Goal: Transaction & Acquisition: Register for event/course

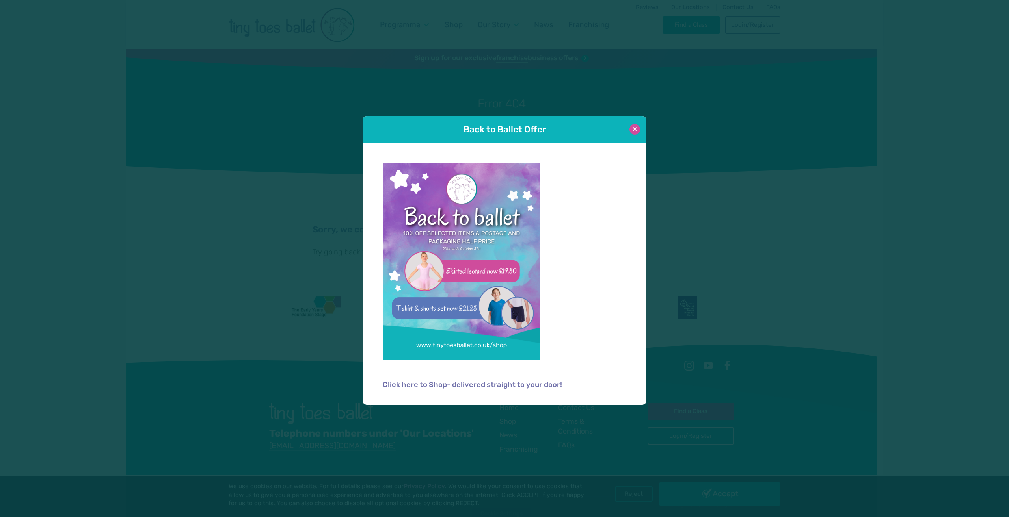
click at [638, 130] on button at bounding box center [634, 129] width 11 height 11
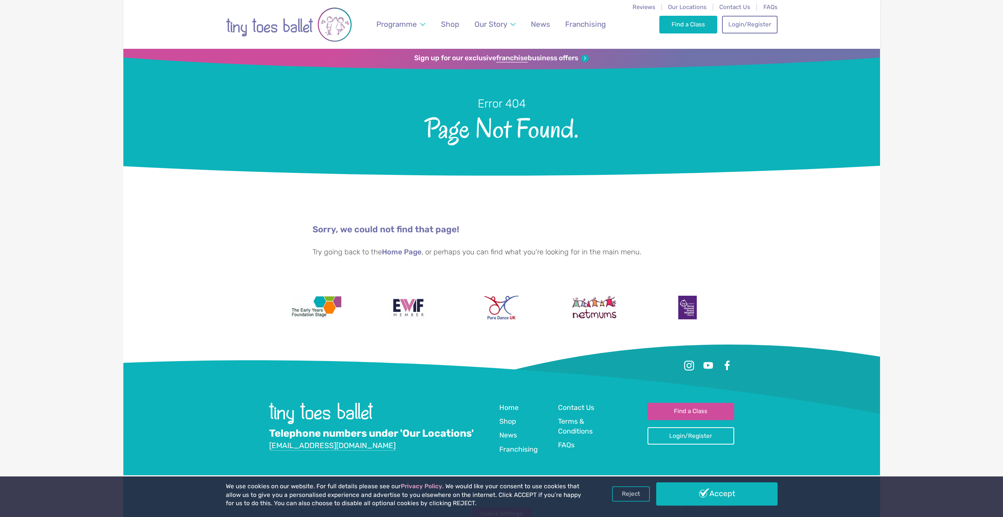
scroll to position [3, 0]
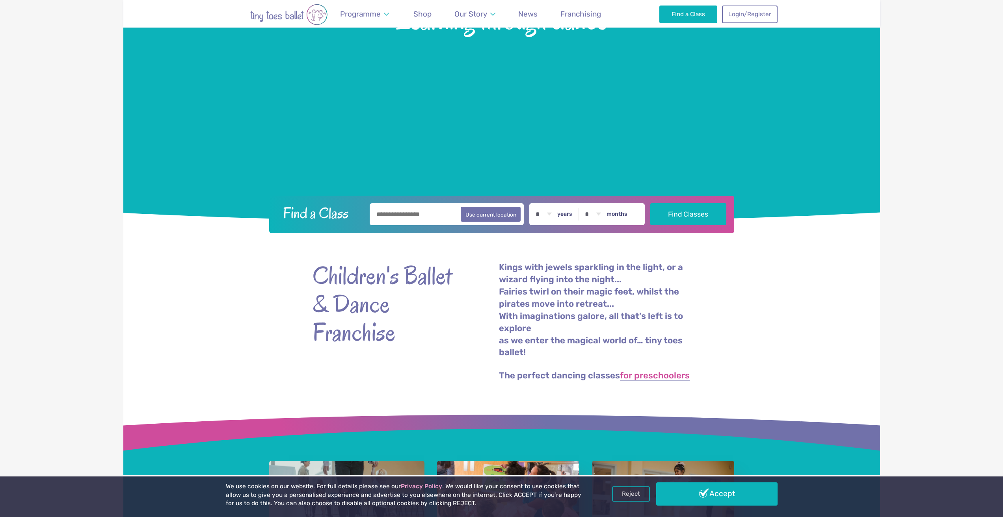
scroll to position [197, 0]
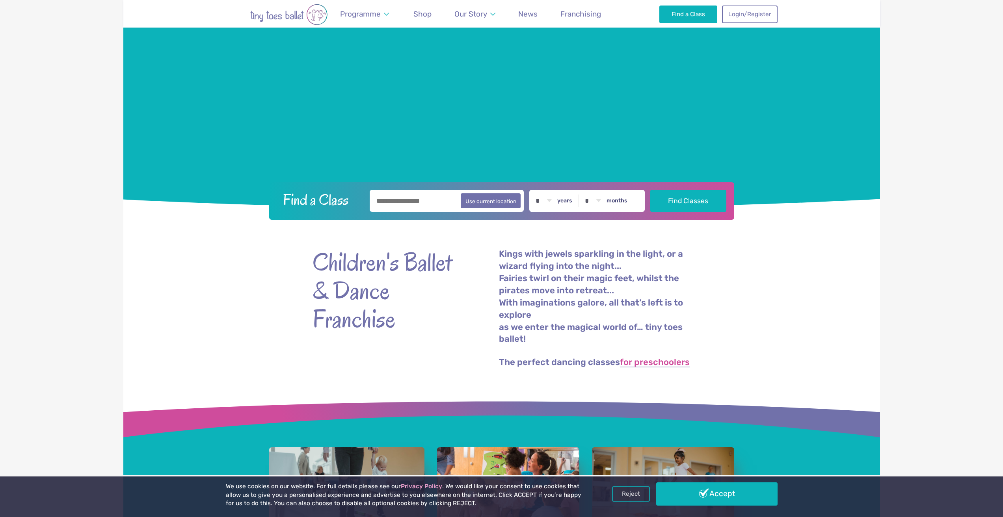
click at [435, 198] on input "text" at bounding box center [447, 201] width 154 height 22
type input "********"
click at [565, 199] on label "years" at bounding box center [564, 200] width 15 height 7
click at [556, 199] on select "* * * * * * * * * * ** ** **" at bounding box center [543, 201] width 24 height 22
select select "*"
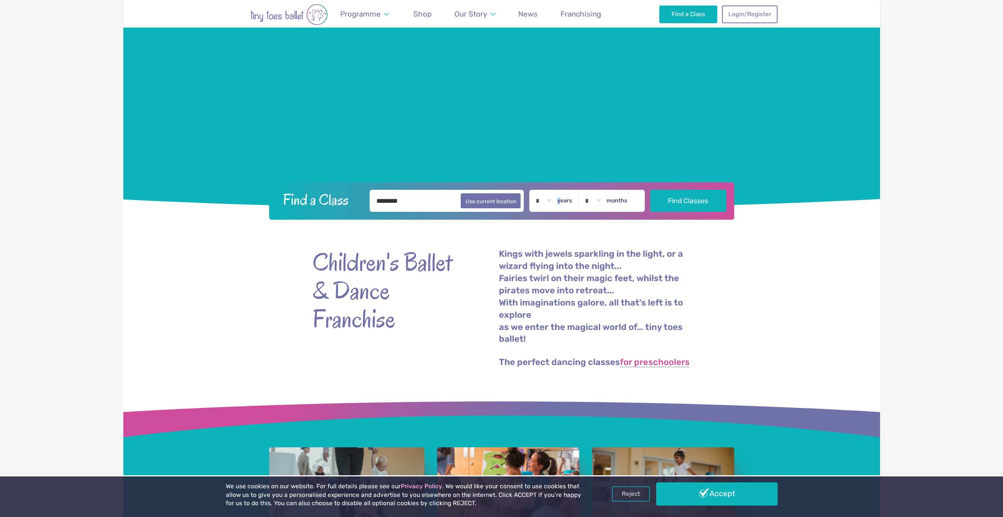
click at [537, 190] on select "* * * * * * * * * * ** ** **" at bounding box center [543, 201] width 24 height 22
click at [667, 203] on button "Find Classes" at bounding box center [688, 201] width 76 height 22
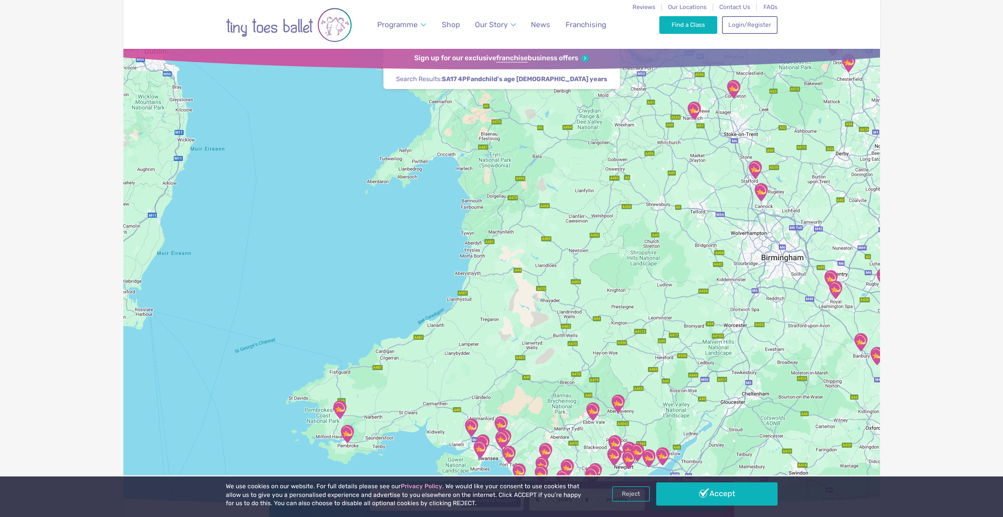
drag, startPoint x: 442, startPoint y: 405, endPoint x: 531, endPoint y: 208, distance: 216.2
click at [530, 209] on div at bounding box center [501, 278] width 757 height 458
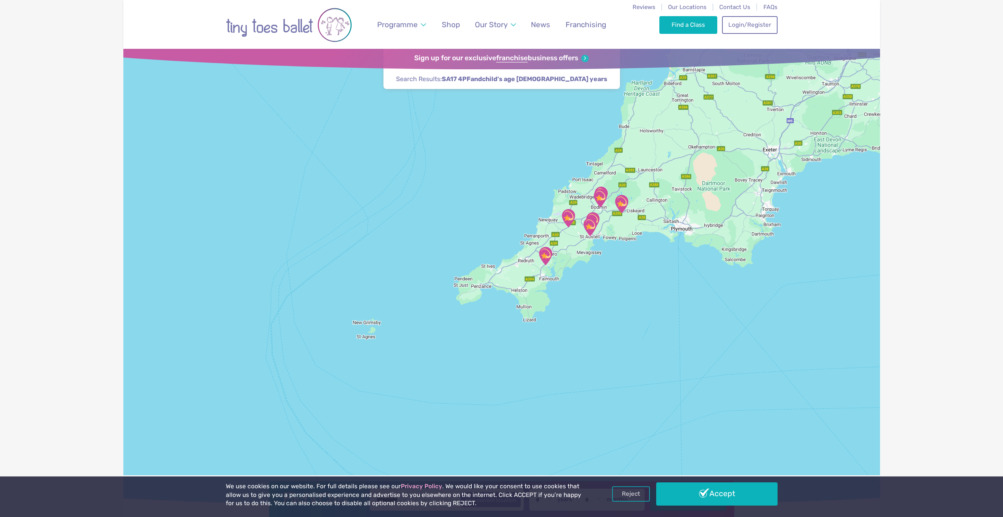
drag, startPoint x: 689, startPoint y: 135, endPoint x: 541, endPoint y: 381, distance: 287.4
click at [543, 380] on div at bounding box center [501, 278] width 757 height 458
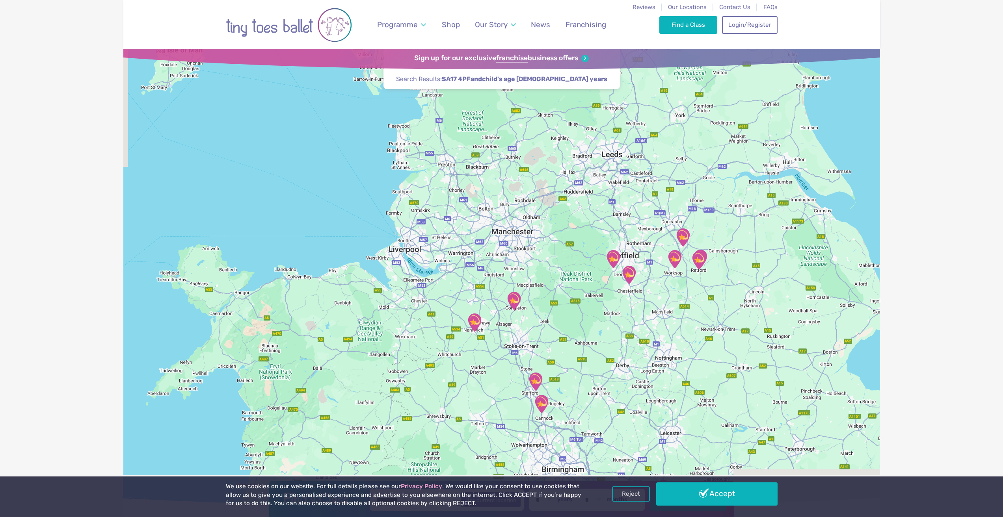
drag, startPoint x: 543, startPoint y: 336, endPoint x: 651, endPoint y: 138, distance: 226.3
click at [650, 139] on div at bounding box center [501, 278] width 757 height 458
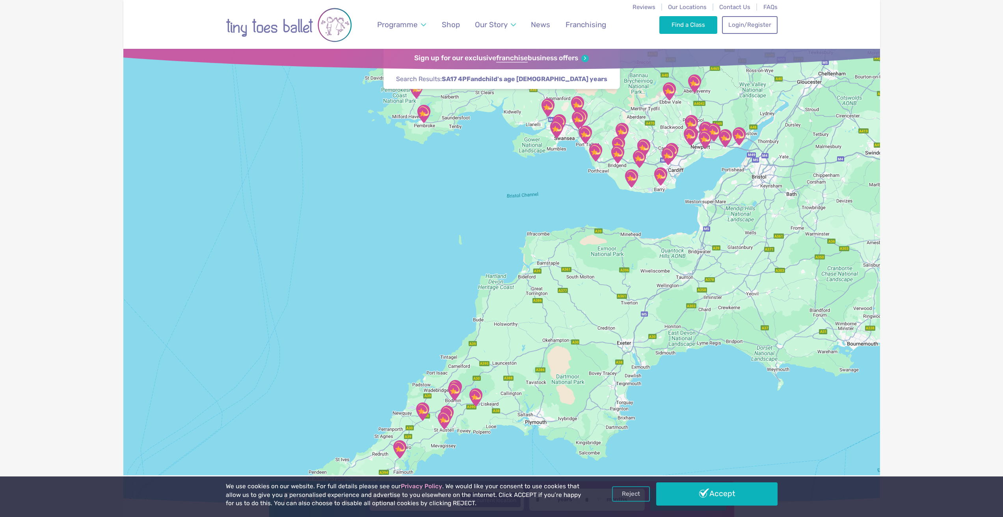
drag, startPoint x: 586, startPoint y: 216, endPoint x: 517, endPoint y: 302, distance: 110.2
click at [517, 302] on div at bounding box center [501, 278] width 757 height 458
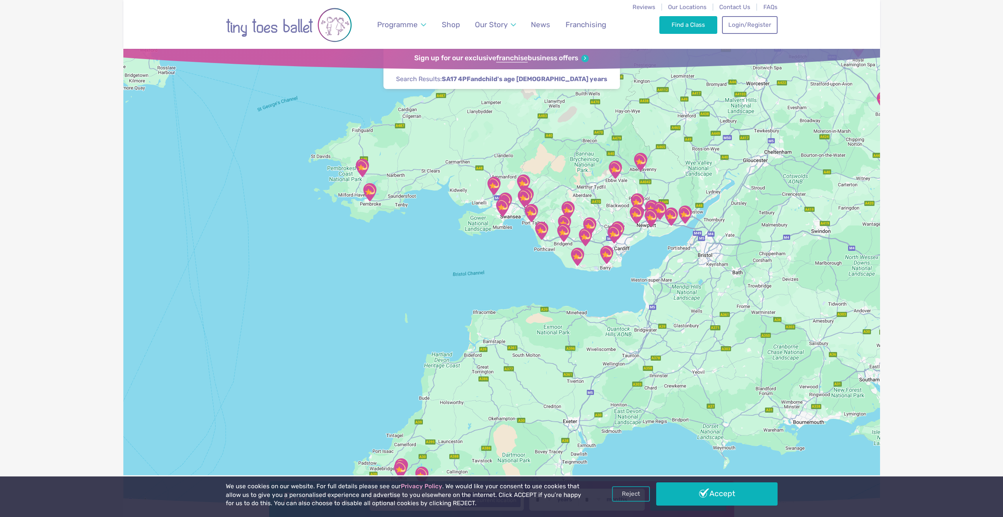
drag, startPoint x: 541, startPoint y: 201, endPoint x: 538, endPoint y: 252, distance: 51.7
click at [538, 252] on div at bounding box center [501, 278] width 757 height 458
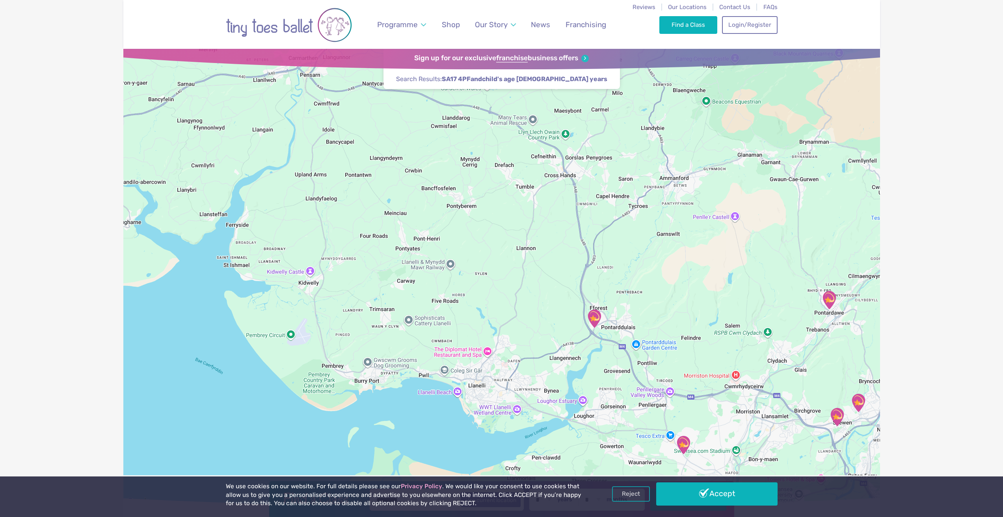
drag, startPoint x: 547, startPoint y: 330, endPoint x: 509, endPoint y: 323, distance: 38.5
click at [509, 323] on div at bounding box center [501, 278] width 757 height 458
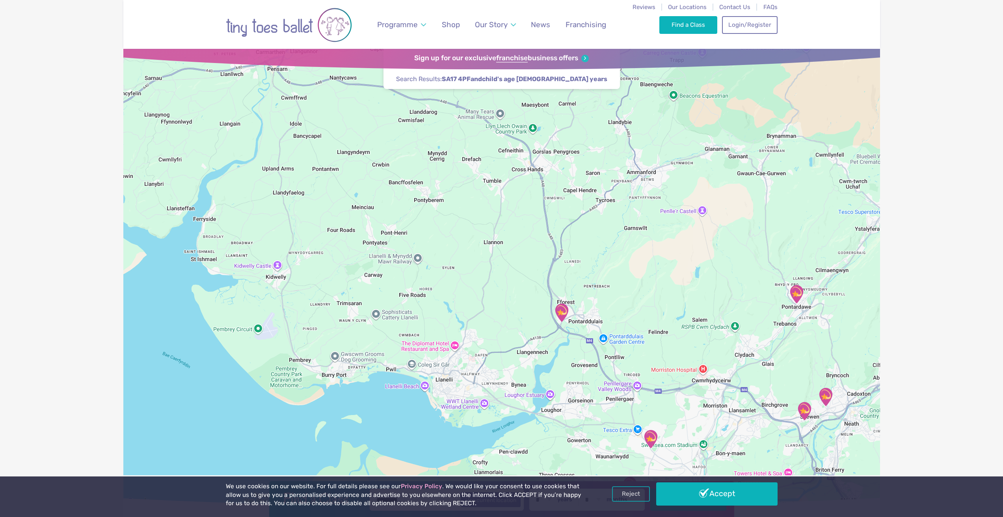
click at [562, 311] on img "Canolfan Gwili Centre: Hendy Community…" at bounding box center [562, 313] width 20 height 20
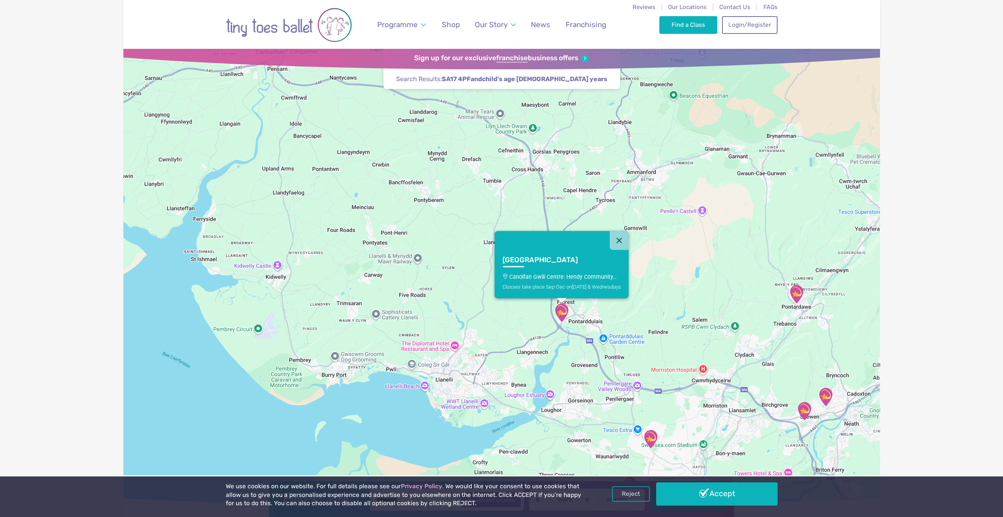
click at [561, 315] on img "Canolfan Gwili Centre: Hendy Community…" at bounding box center [562, 313] width 20 height 20
click at [562, 309] on img "Canolfan Gwili Centre: Hendy Community…" at bounding box center [562, 313] width 20 height 20
click at [529, 262] on h3 "Hendy Community Centre" at bounding box center [554, 260] width 104 height 9
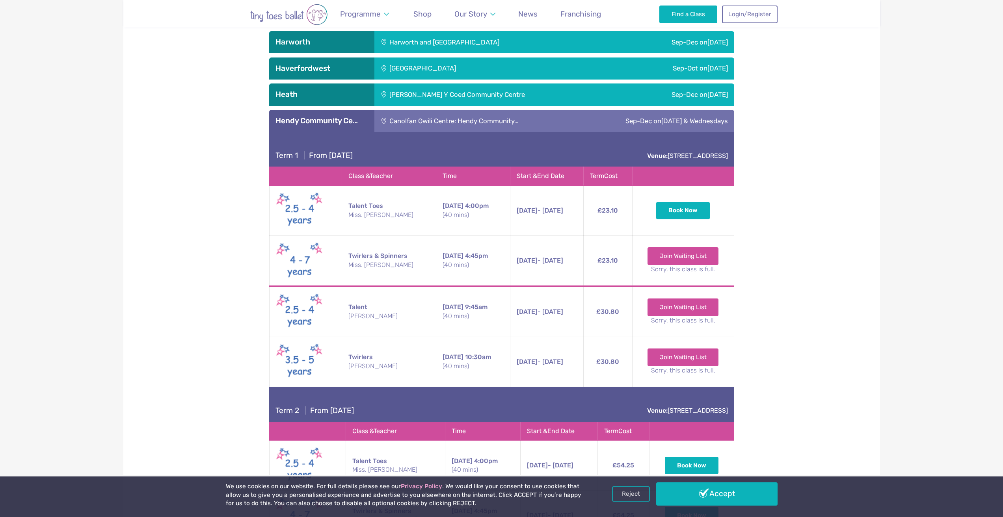
scroll to position [1366, 0]
drag, startPoint x: 501, startPoint y: 212, endPoint x: 592, endPoint y: 218, distance: 91.2
click at [592, 217] on tr "Talent Toes Miss. Eleanor Wednesday 4:00pm (40 mins) 8th Oct - 22nd Oct Wednesd…" at bounding box center [501, 211] width 465 height 50
click at [591, 218] on td "£23.10" at bounding box center [607, 211] width 49 height 50
click at [560, 233] on td "8th Oct - 22nd Oct Wednesday 8th Oct - 22nd Oct 4:00pm (40 mins)" at bounding box center [546, 211] width 73 height 50
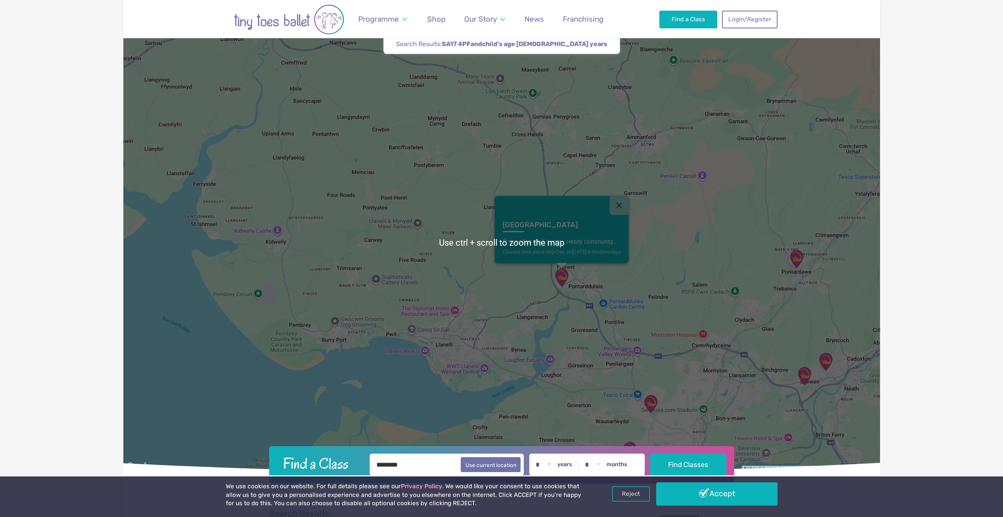
scroll to position [39, 0]
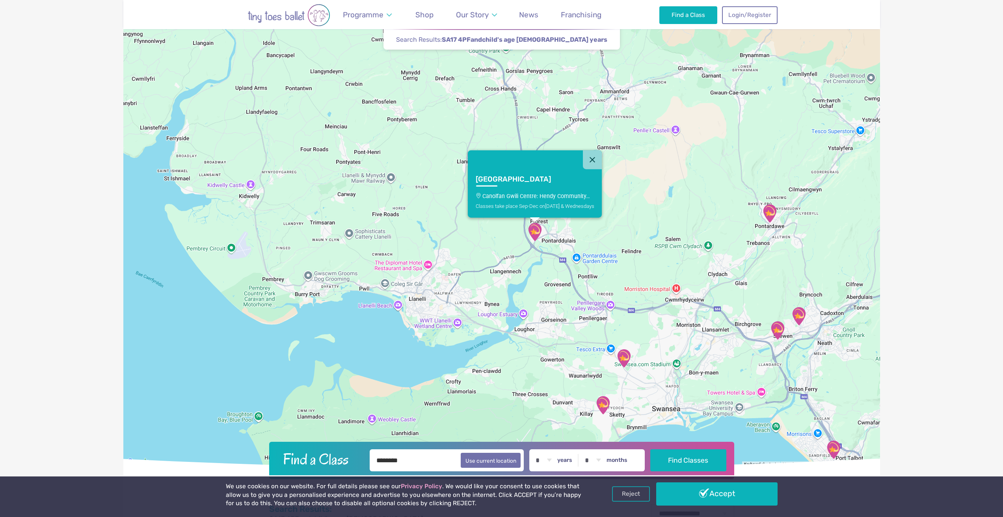
drag, startPoint x: 636, startPoint y: 291, endPoint x: 607, endPoint y: 245, distance: 54.8
click at [607, 246] on div "Hendy Community Centre Canolfan Gwili Centre: Hendy Community… Classes take pla…" at bounding box center [501, 238] width 757 height 458
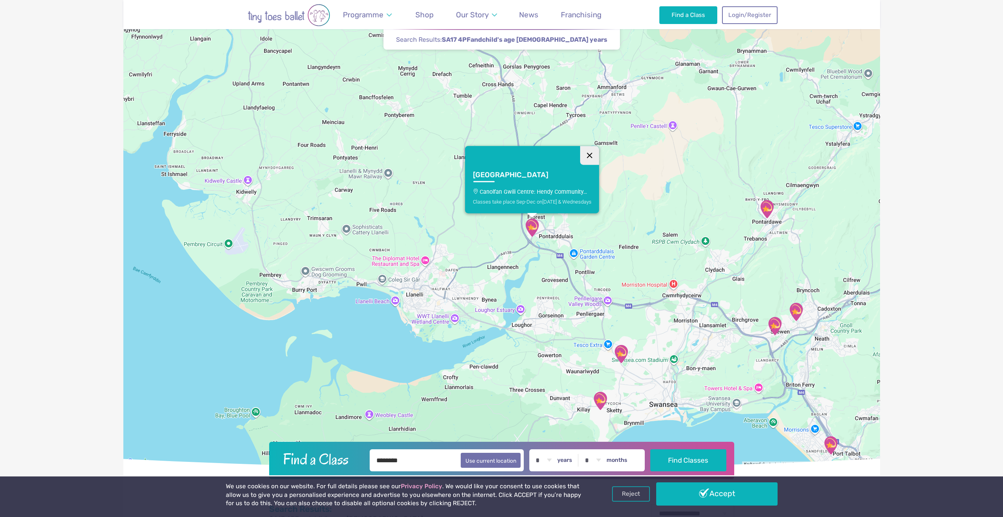
click at [588, 153] on button "Close" at bounding box center [589, 155] width 19 height 19
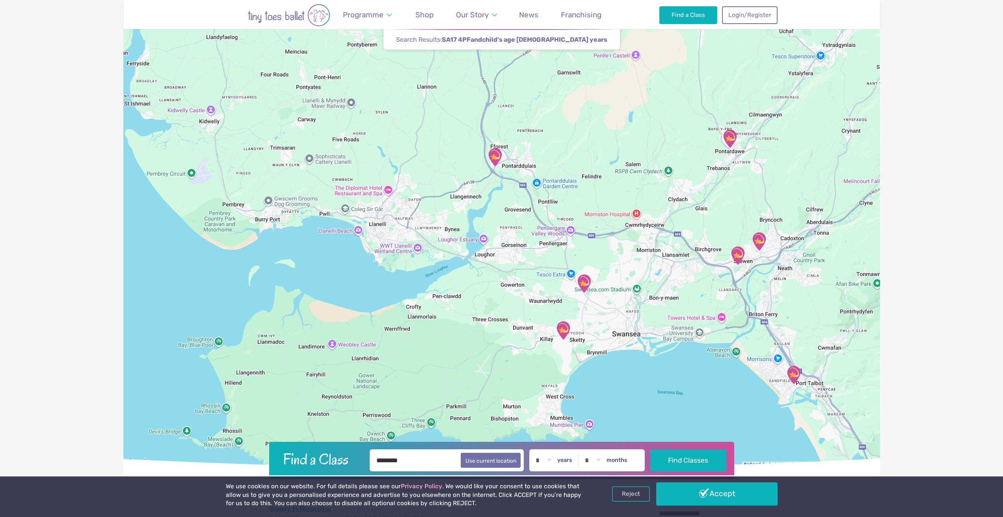
drag, startPoint x: 680, startPoint y: 303, endPoint x: 642, endPoint y: 232, distance: 80.2
click at [642, 232] on div at bounding box center [501, 238] width 757 height 458
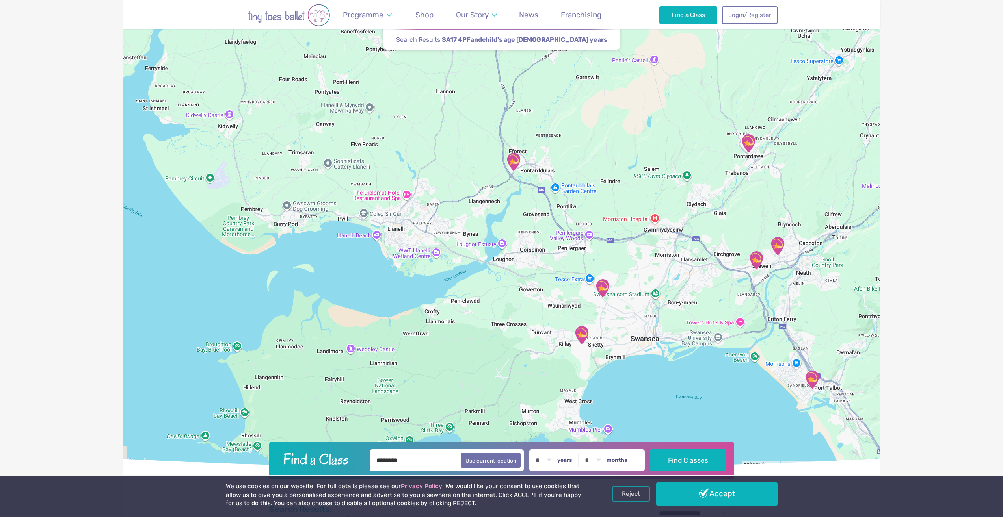
drag, startPoint x: 518, startPoint y: 281, endPoint x: 538, endPoint y: 286, distance: 20.3
click at [538, 286] on div at bounding box center [501, 238] width 757 height 458
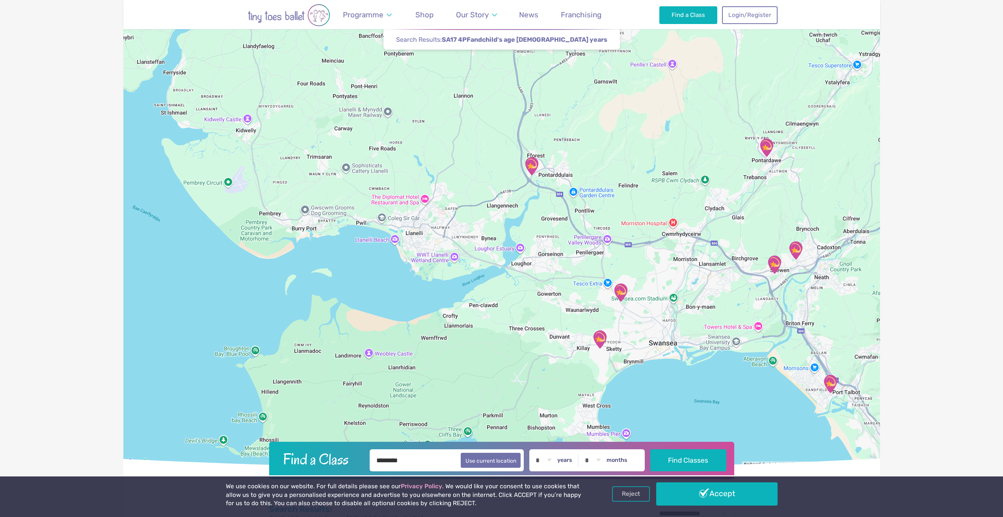
click at [597, 341] on img "Sketty Park Community Centre" at bounding box center [600, 340] width 20 height 20
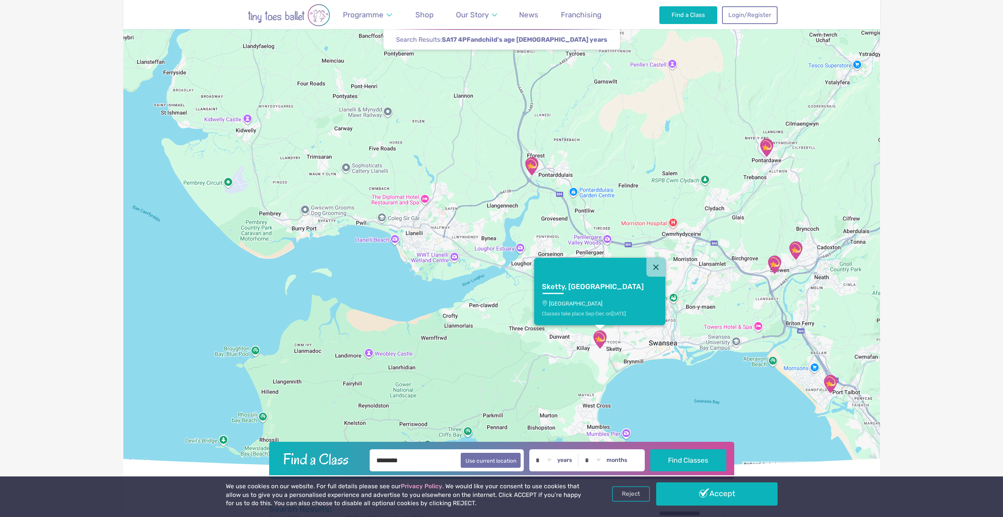
click at [601, 293] on link "Sketty, Swansea Sketty Park Community Centre Classes take place Sep-Dec on Satu…" at bounding box center [599, 301] width 131 height 48
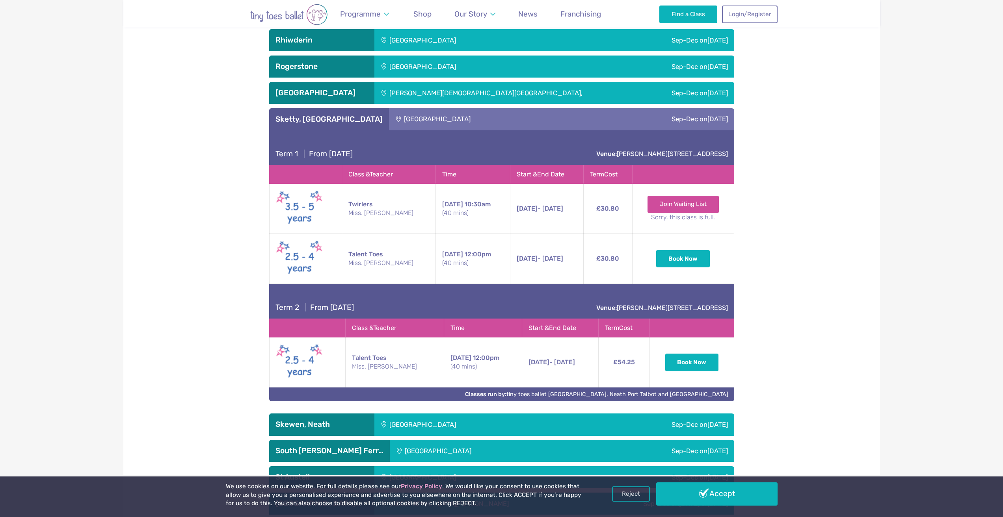
scroll to position [2612, 0]
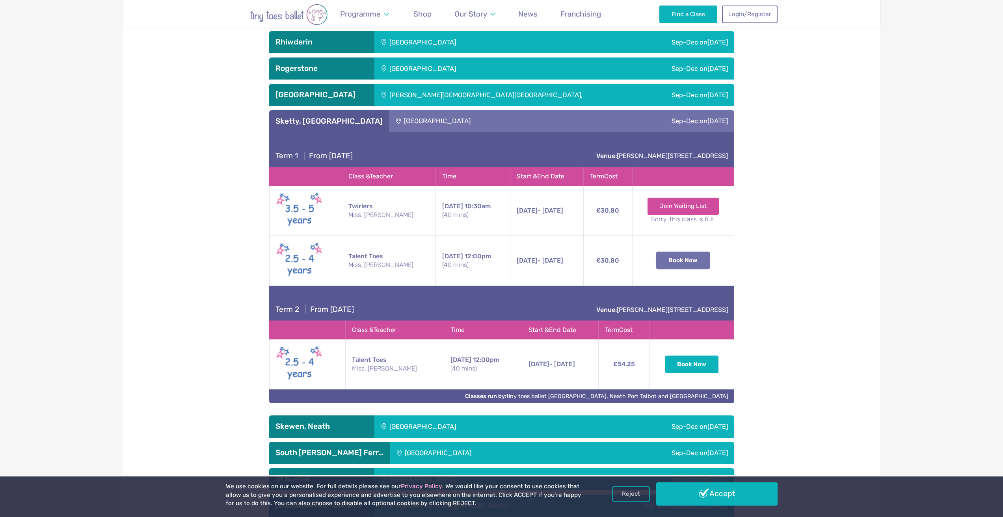
click at [685, 264] on button "Book Now" at bounding box center [683, 260] width 54 height 17
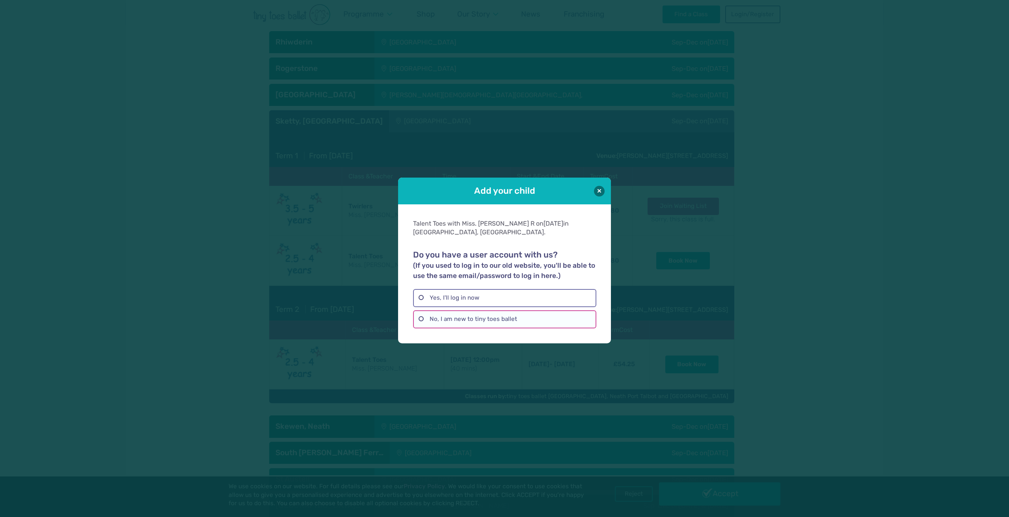
click at [453, 318] on label "No, I am new to tiny toes ballet" at bounding box center [504, 320] width 183 height 18
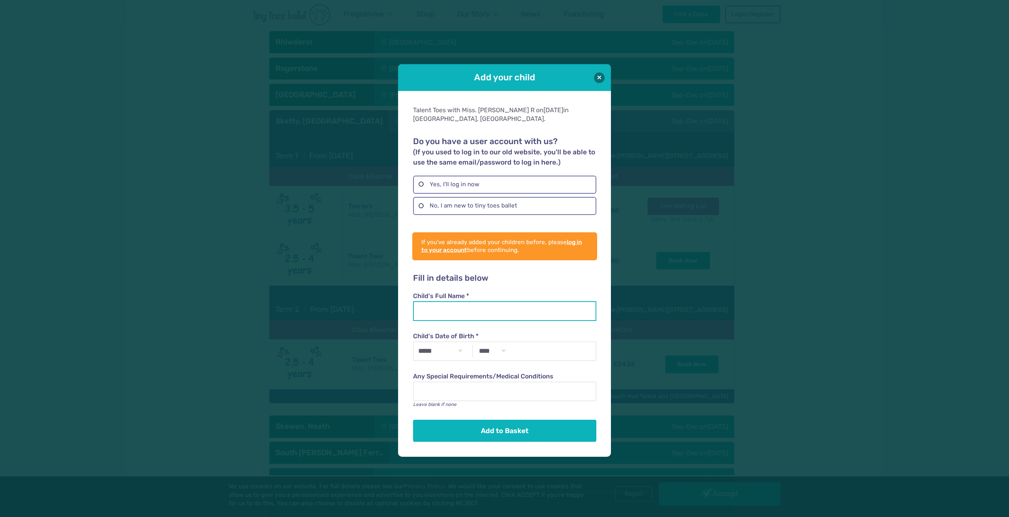
click at [479, 307] on input "Child's Full Name *" at bounding box center [504, 311] width 183 height 20
type input "*********"
click at [459, 352] on select "***** ******* ******** ***** ***** *** **** **** ****** ********* ******* *****…" at bounding box center [440, 351] width 53 height 18
select select "*"
click at [414, 342] on select "***** ******* ******** ***** ***** *** **** **** ****** ********* ******* *****…" at bounding box center [440, 351] width 53 height 18
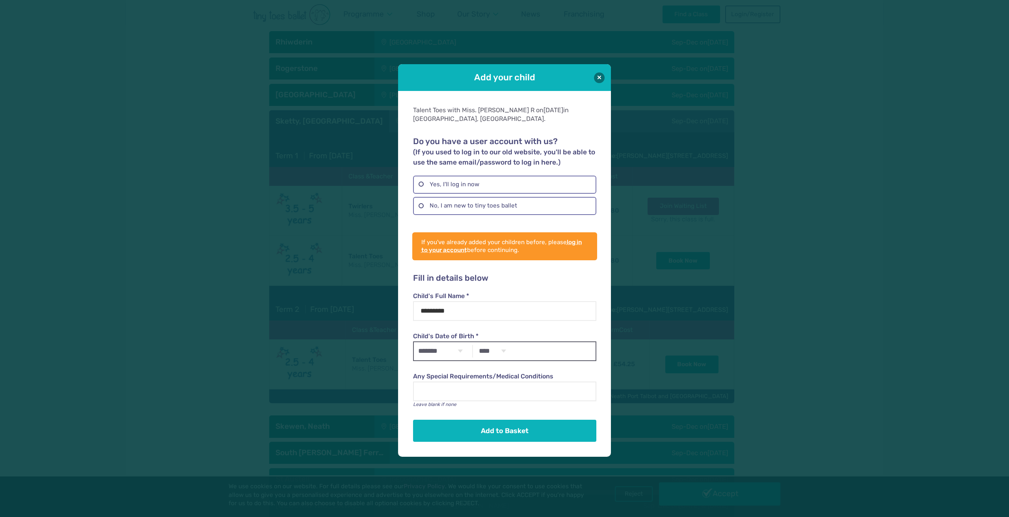
click at [497, 350] on select "**** **** **** **** **** **** **** **** **** **** **** **** **** **** **** ****…" at bounding box center [492, 351] width 35 height 18
select select "****"
click at [475, 342] on select "**** **** **** **** **** **** **** **** **** **** **** **** **** **** **** ****…" at bounding box center [492, 351] width 35 height 18
click at [485, 390] on input "Any Special Requirements/Medical Conditions" at bounding box center [504, 392] width 183 height 20
click at [506, 428] on button "Add to Basket" at bounding box center [504, 431] width 183 height 22
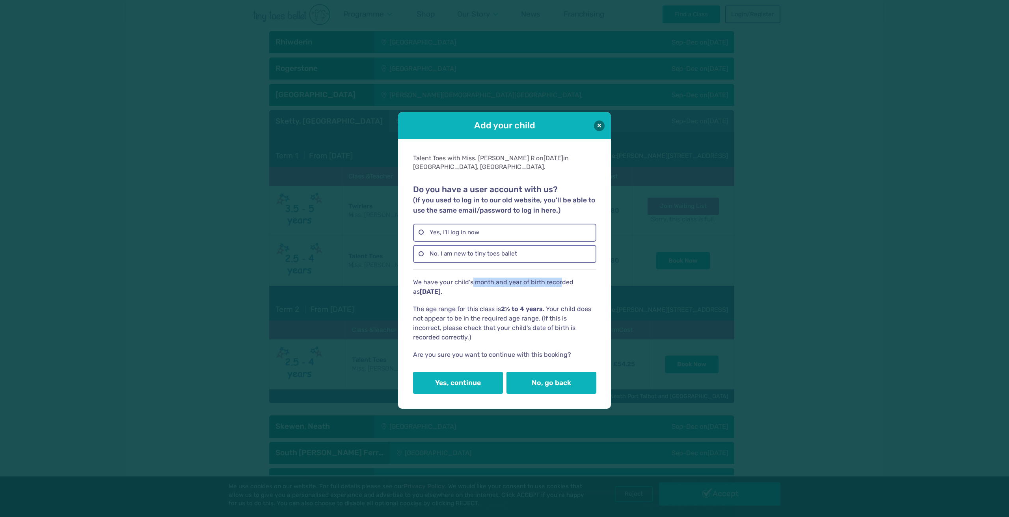
drag, startPoint x: 472, startPoint y: 279, endPoint x: 561, endPoint y: 279, distance: 89.1
click at [561, 279] on p "We have your child's month and year of birth recorded as July 2021 ." at bounding box center [504, 287] width 183 height 19
drag, startPoint x: 473, startPoint y: 307, endPoint x: 538, endPoint y: 305, distance: 65.4
click at [538, 305] on p "The age range for this class is 2½ to 4 years . Your child does not appear to b…" at bounding box center [504, 324] width 183 height 38
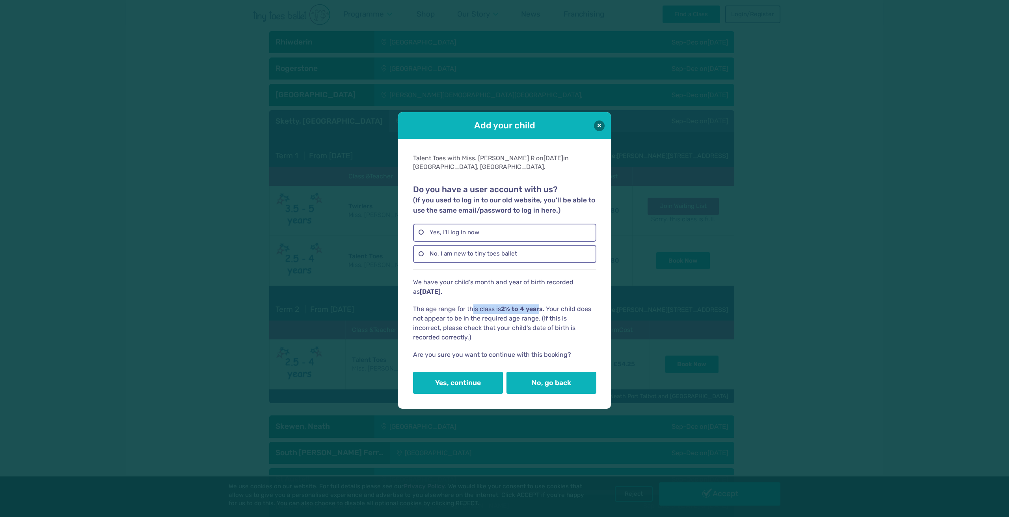
click at [539, 305] on span "2½ to 4 years" at bounding box center [522, 308] width 42 height 7
drag, startPoint x: 573, startPoint y: 306, endPoint x: 577, endPoint y: 310, distance: 5.9
click at [579, 308] on p "The age range for this class is 2½ to 4 years . Your child does not appear to b…" at bounding box center [504, 324] width 183 height 38
click at [513, 323] on p "The age range for this class is 2½ to 4 years . Your child does not appear to b…" at bounding box center [504, 324] width 183 height 38
drag, startPoint x: 451, startPoint y: 312, endPoint x: 534, endPoint y: 313, distance: 82.8
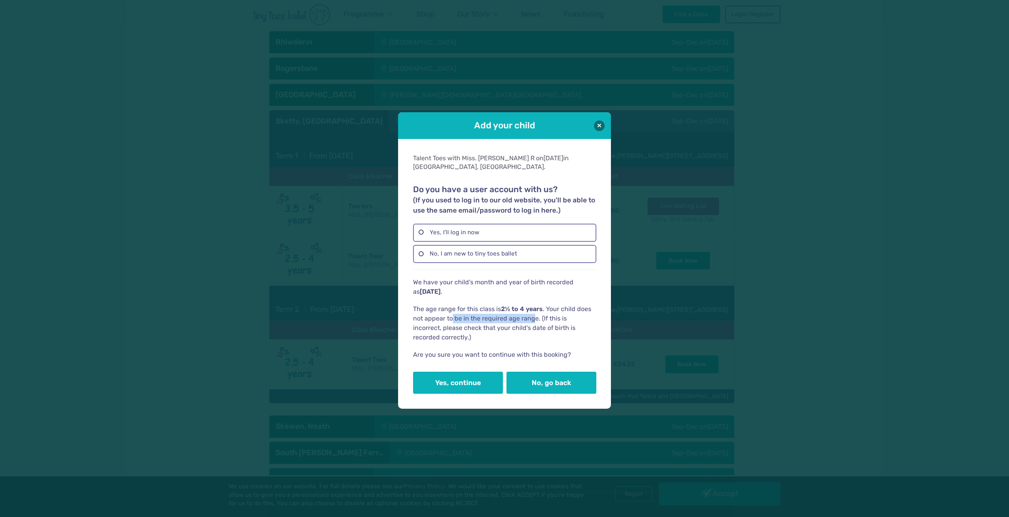
click at [533, 313] on p "The age range for this class is 2½ to 4 years . Your child does not appear to b…" at bounding box center [504, 324] width 183 height 38
click at [534, 313] on p "The age range for this class is 2½ to 4 years . Your child does not appear to b…" at bounding box center [504, 324] width 183 height 38
drag, startPoint x: 538, startPoint y: 314, endPoint x: 595, endPoint y: 316, distance: 56.4
click at [595, 316] on p "The age range for this class is 2½ to 4 years . Your child does not appear to b…" at bounding box center [504, 324] width 183 height 38
click at [501, 313] on p "The age range for this class is 2½ to 4 years . Your child does not appear to b…" at bounding box center [504, 324] width 183 height 38
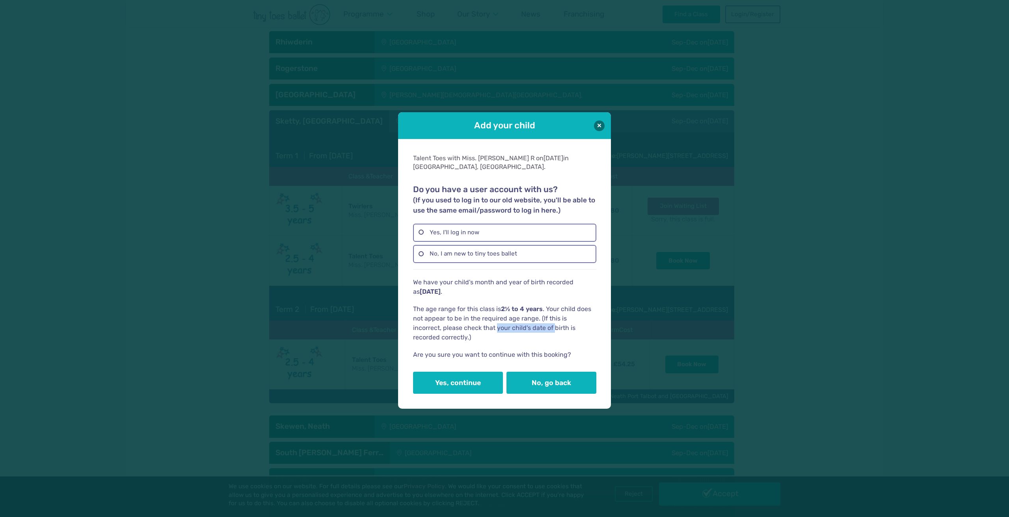
drag, startPoint x: 467, startPoint y: 326, endPoint x: 525, endPoint y: 321, distance: 57.8
click at [525, 321] on p "The age range for this class is 2½ to 4 years . Your child does not appear to b…" at bounding box center [504, 324] width 183 height 38
click at [524, 321] on p "The age range for this class is 2½ to 4 years . Your child does not appear to b…" at bounding box center [504, 324] width 183 height 38
drag, startPoint x: 499, startPoint y: 322, endPoint x: 569, endPoint y: 322, distance: 70.9
click at [569, 322] on p "The age range for this class is 2½ to 4 years . Your child does not appear to b…" at bounding box center [504, 324] width 183 height 38
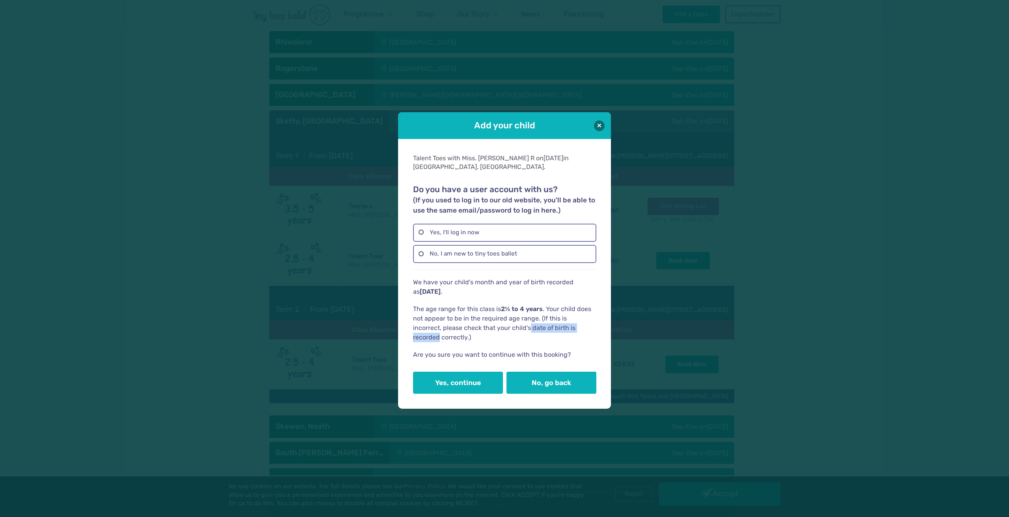
click at [566, 323] on p "The age range for this class is 2½ to 4 years . Your child does not appear to b…" at bounding box center [504, 324] width 183 height 38
drag, startPoint x: 461, startPoint y: 327, endPoint x: 509, endPoint y: 322, distance: 48.4
click at [507, 322] on p "The age range for this class is 2½ to 4 years . Your child does not appear to b…" at bounding box center [504, 324] width 183 height 38
click at [508, 322] on p "The age range for this class is 2½ to 4 years . Your child does not appear to b…" at bounding box center [504, 324] width 183 height 38
click at [489, 338] on p "The age range for this class is 2½ to 4 years . Your child does not appear to b…" at bounding box center [504, 324] width 183 height 38
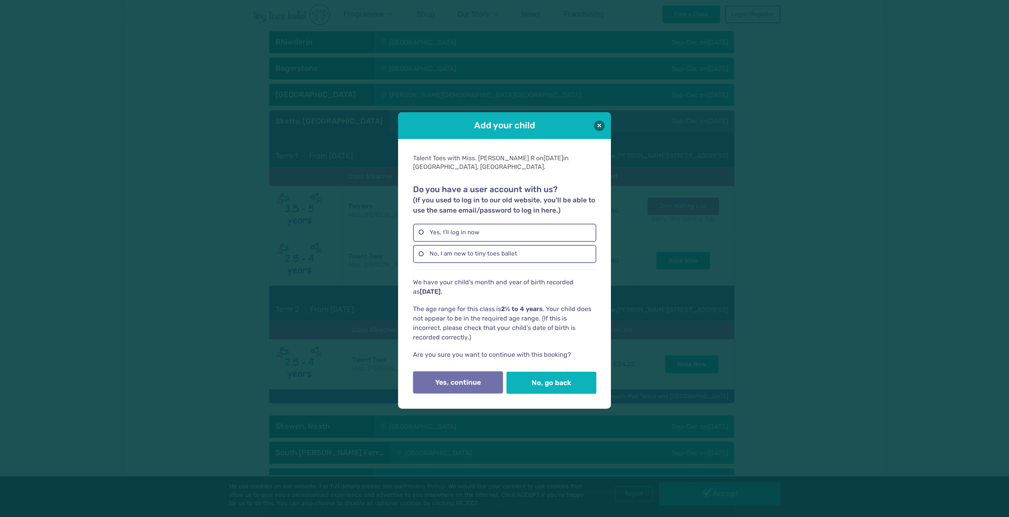
click at [470, 376] on button "Yes, continue" at bounding box center [458, 383] width 90 height 22
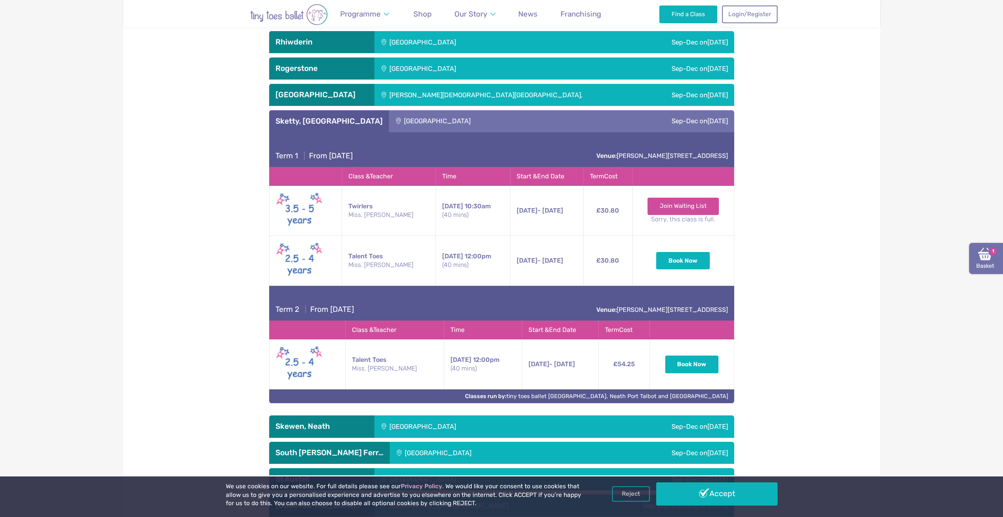
click at [980, 252] on img at bounding box center [985, 254] width 14 height 14
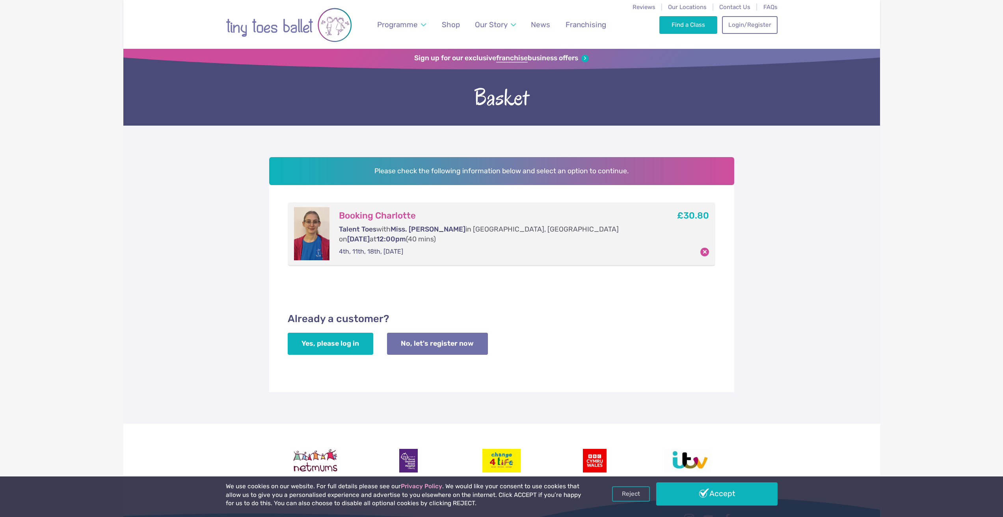
click at [607, 313] on h3 "Already a customer?" at bounding box center [502, 319] width 428 height 13
click at [468, 336] on link "No, let's register now" at bounding box center [437, 344] width 101 height 22
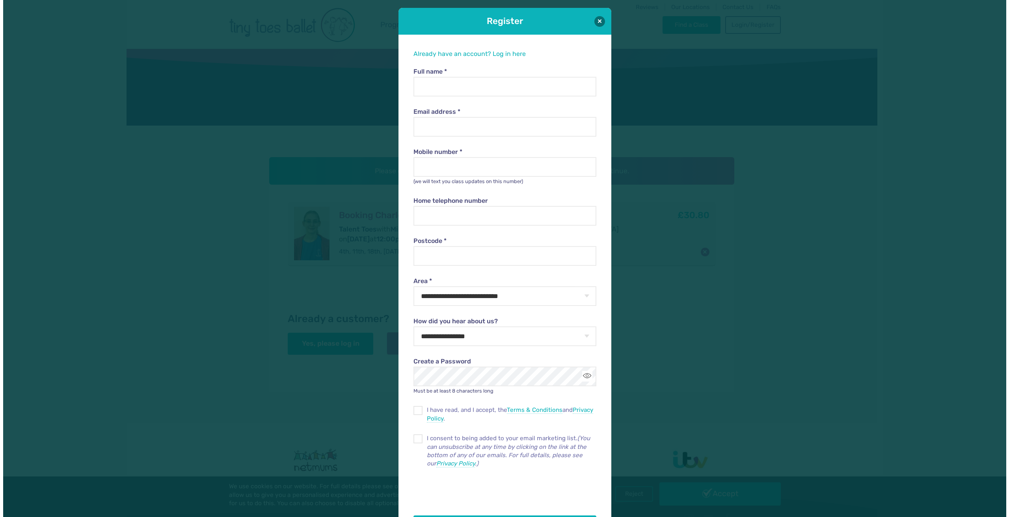
scroll to position [8, 0]
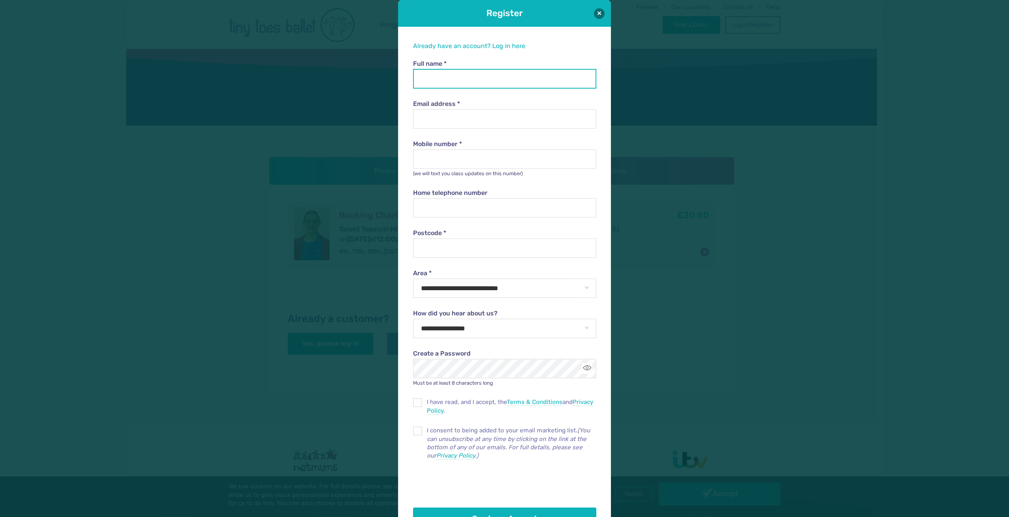
click at [471, 80] on input "Full name *" at bounding box center [504, 79] width 183 height 20
type input "**********"
type input "********"
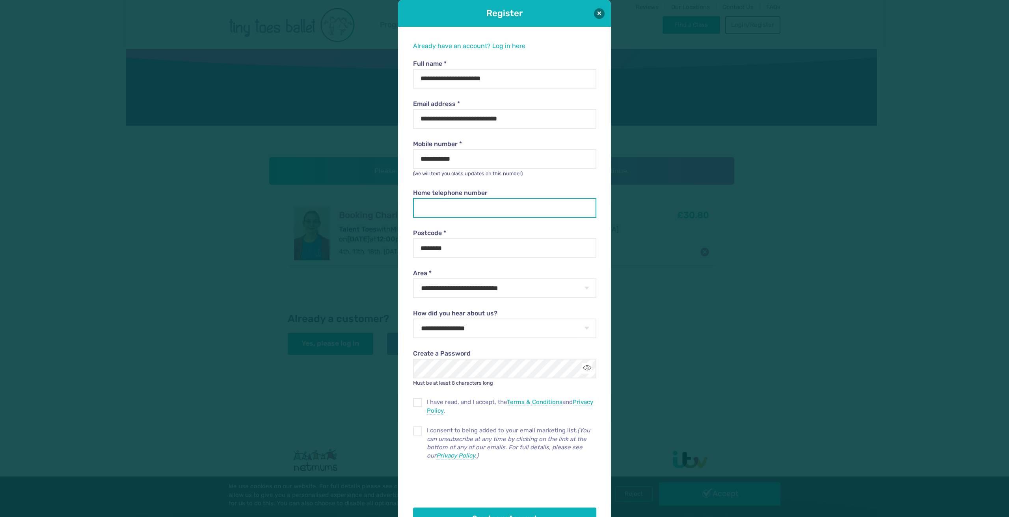
click at [456, 208] on input "Home telephone number" at bounding box center [504, 208] width 183 height 20
click at [403, 230] on div "**********" at bounding box center [504, 286] width 213 height 518
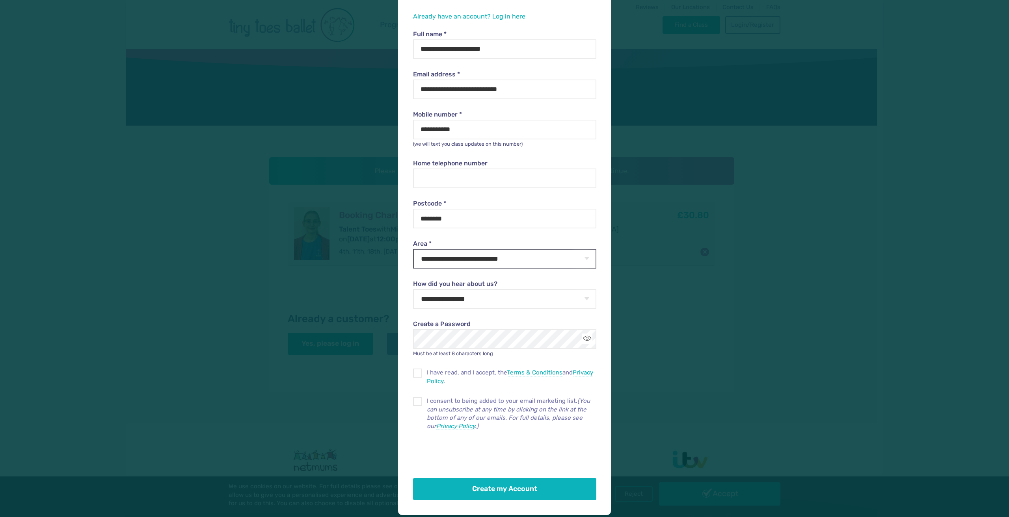
scroll to position [39, 0]
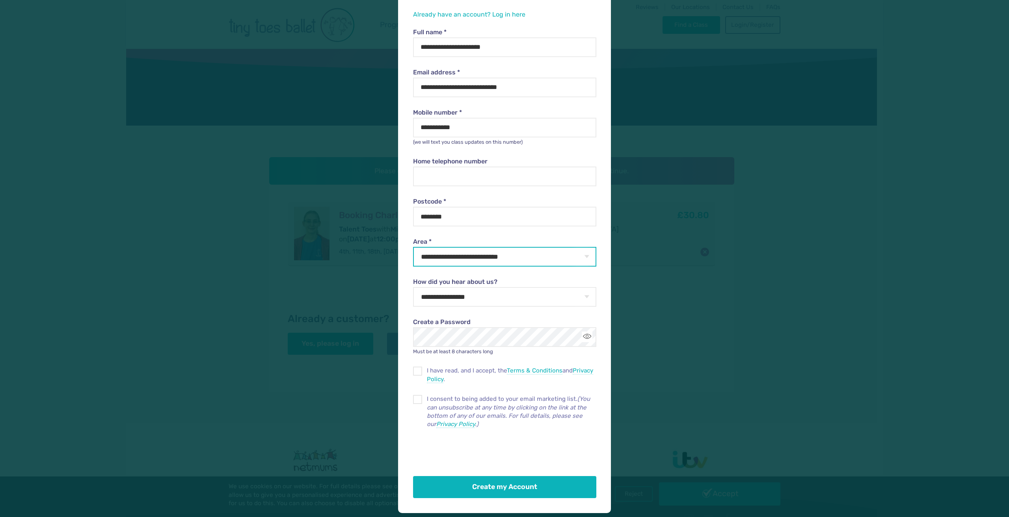
click at [551, 263] on select "**********" at bounding box center [504, 257] width 183 height 20
click at [565, 239] on label "Area *" at bounding box center [504, 242] width 183 height 9
click at [565, 247] on select "**********" at bounding box center [504, 257] width 183 height 20
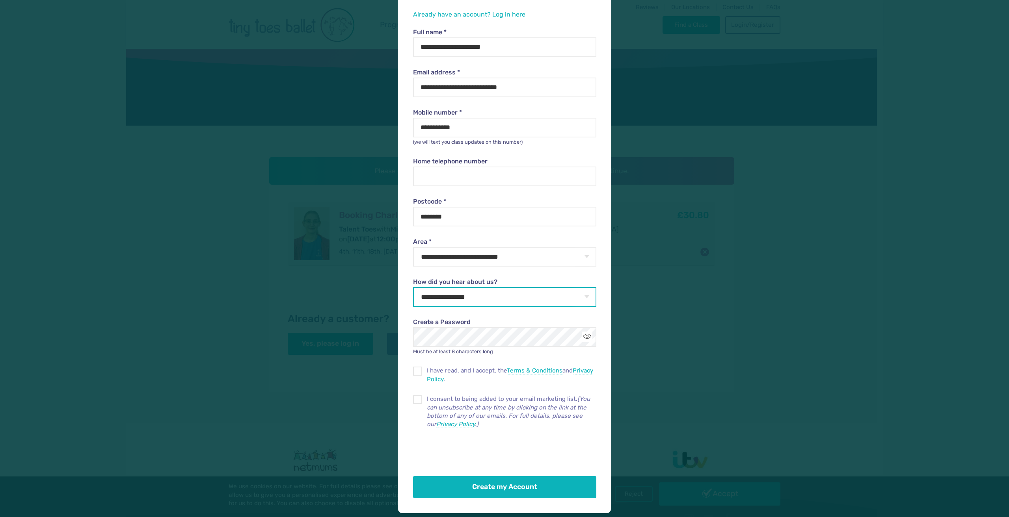
click at [517, 299] on select "**********" at bounding box center [504, 297] width 183 height 20
select select "**********"
click at [413, 287] on select "**********" at bounding box center [504, 297] width 183 height 20
click at [417, 372] on span at bounding box center [418, 372] width 8 height 7
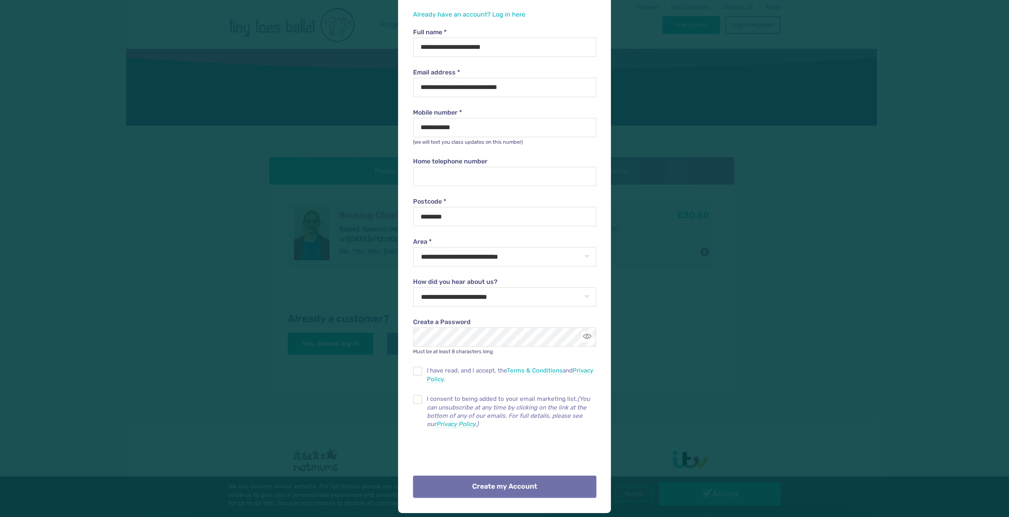
click at [526, 487] on button "Create my Account" at bounding box center [504, 487] width 183 height 22
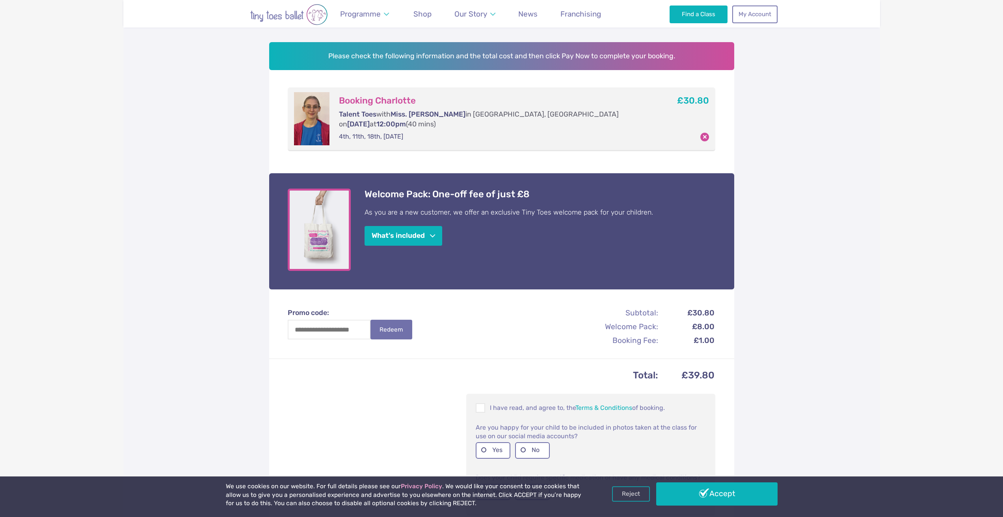
scroll to position [118, 0]
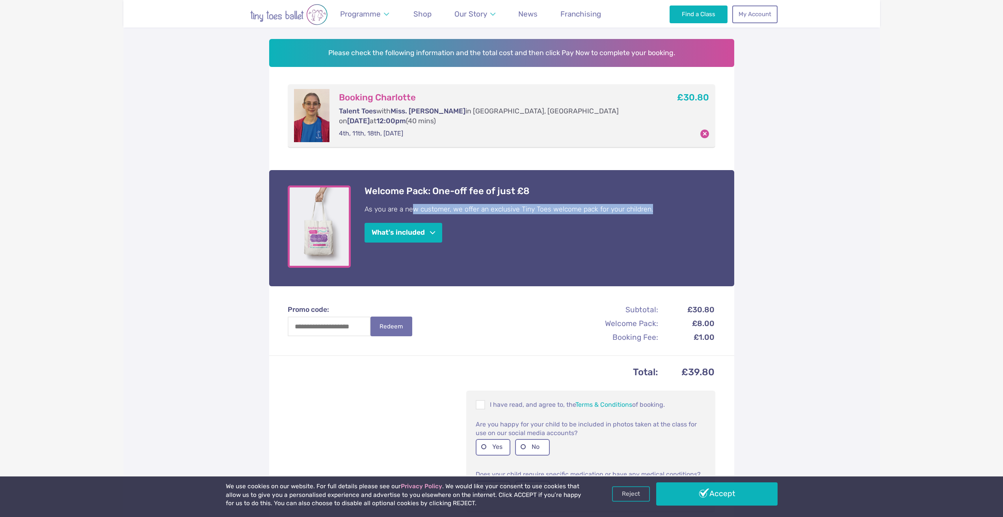
drag, startPoint x: 414, startPoint y: 199, endPoint x: 659, endPoint y: 200, distance: 244.7
click at [659, 204] on p "As you are a new customer, we offer an exclusive Tiny Toes welcome pack for you…" at bounding box center [540, 209] width 351 height 10
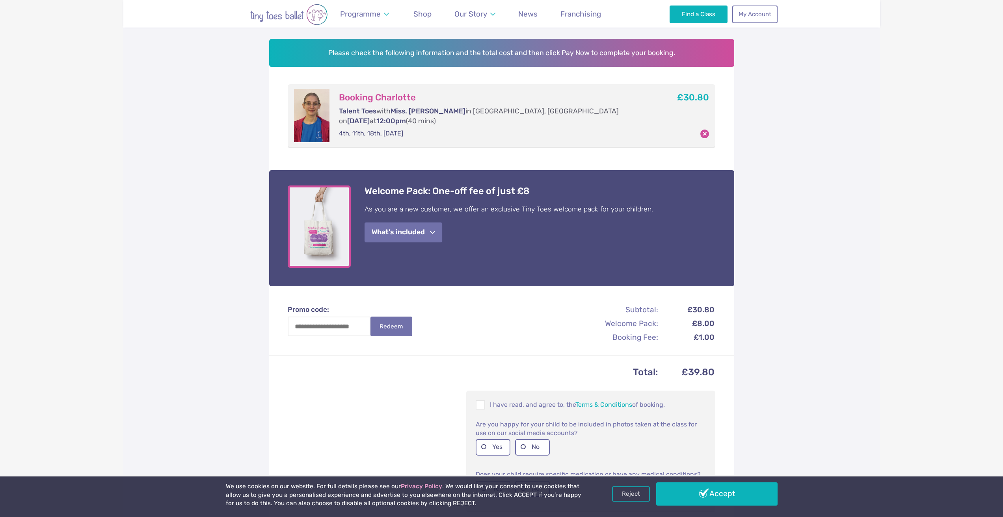
click at [434, 227] on button "What's included" at bounding box center [404, 233] width 78 height 20
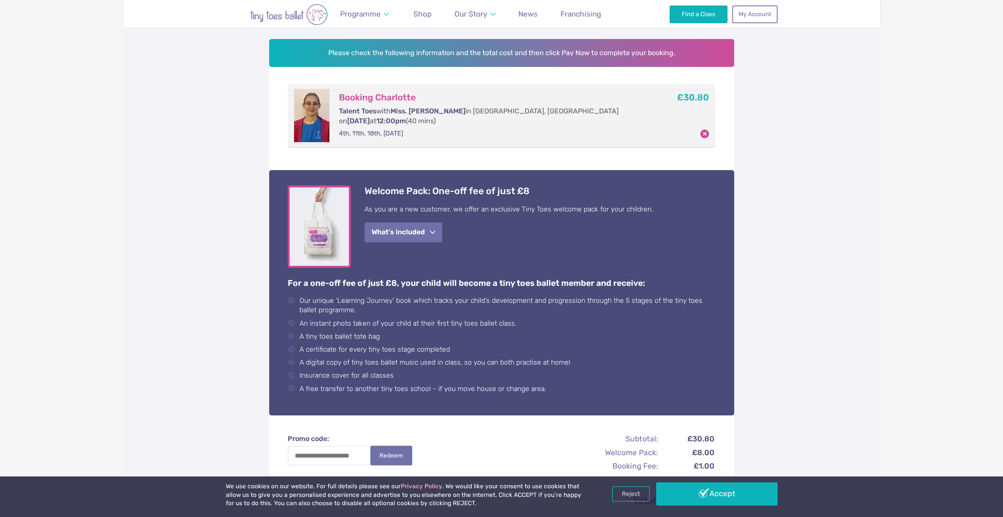
click at [436, 226] on button "What's included" at bounding box center [404, 233] width 78 height 20
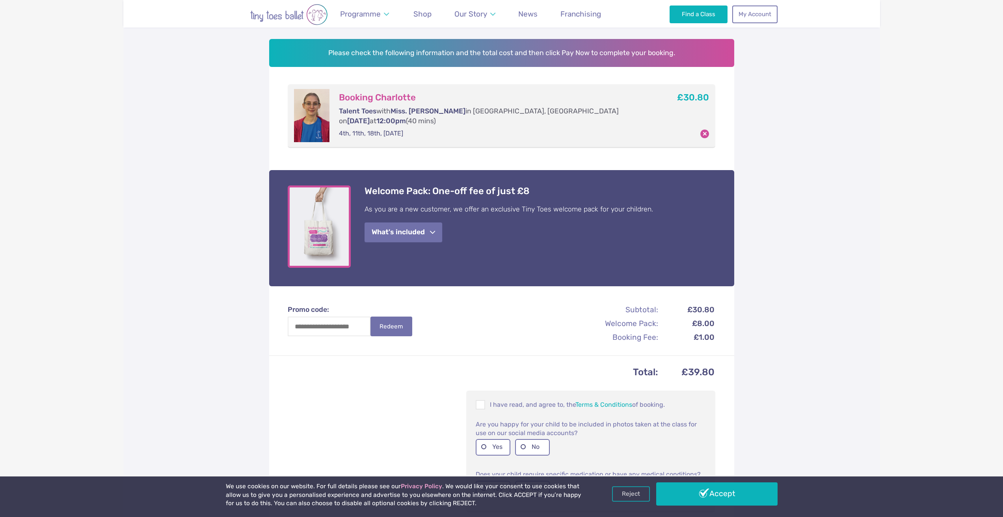
click at [435, 227] on button "What's included" at bounding box center [404, 233] width 78 height 20
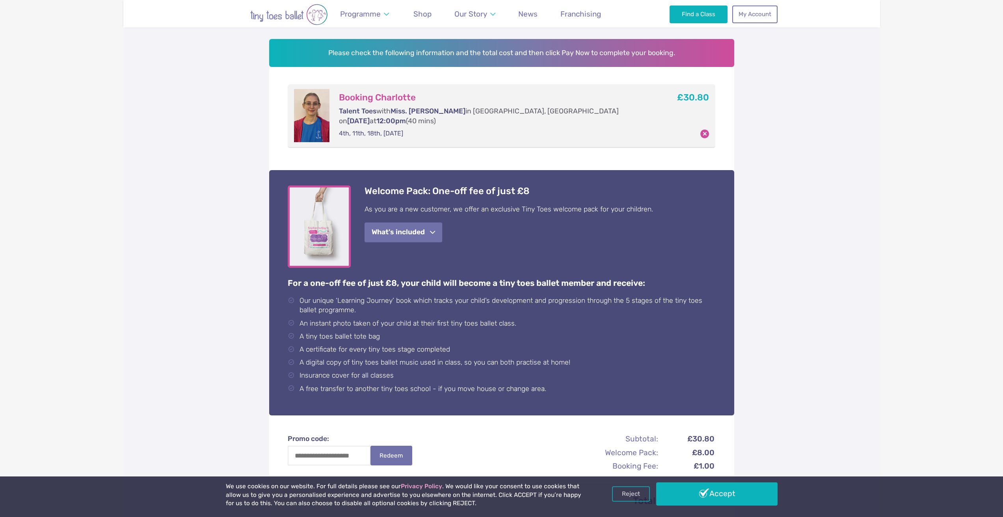
click at [438, 225] on button "What's included" at bounding box center [404, 233] width 78 height 20
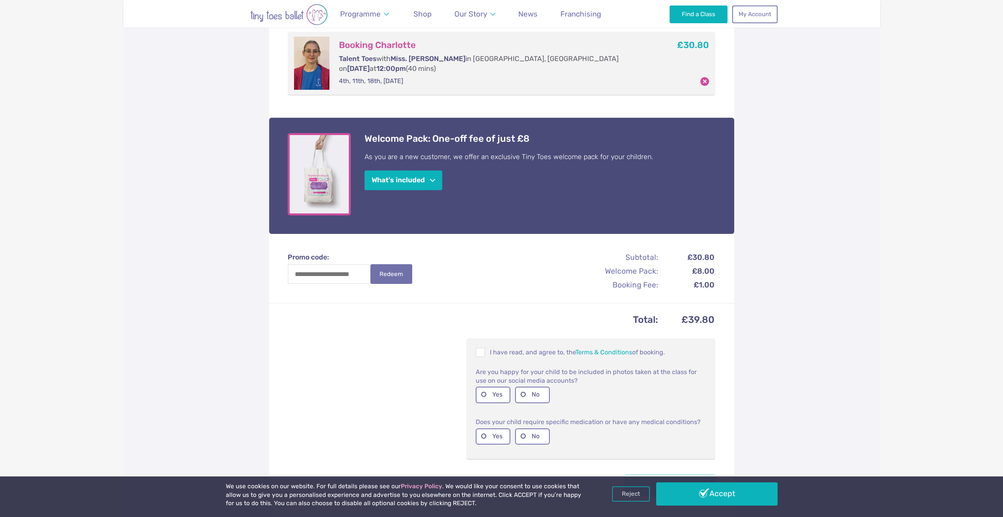
scroll to position [197, 0]
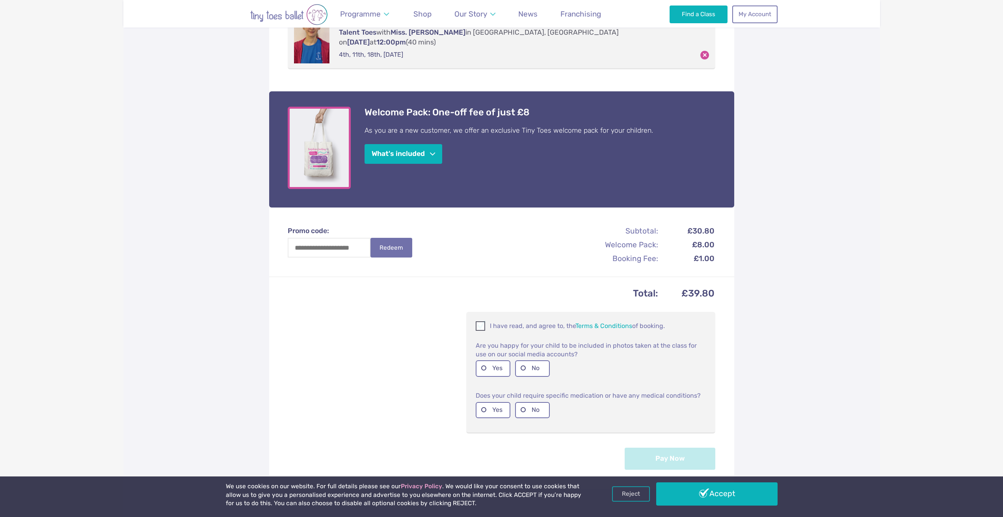
click at [478, 324] on span at bounding box center [480, 327] width 9 height 7
click at [521, 361] on label "No" at bounding box center [532, 369] width 35 height 16
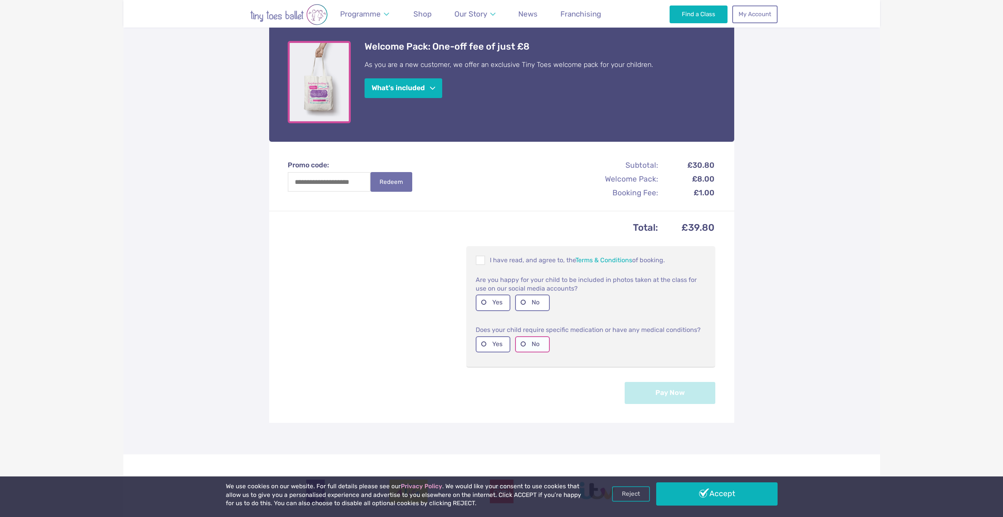
scroll to position [236, 0]
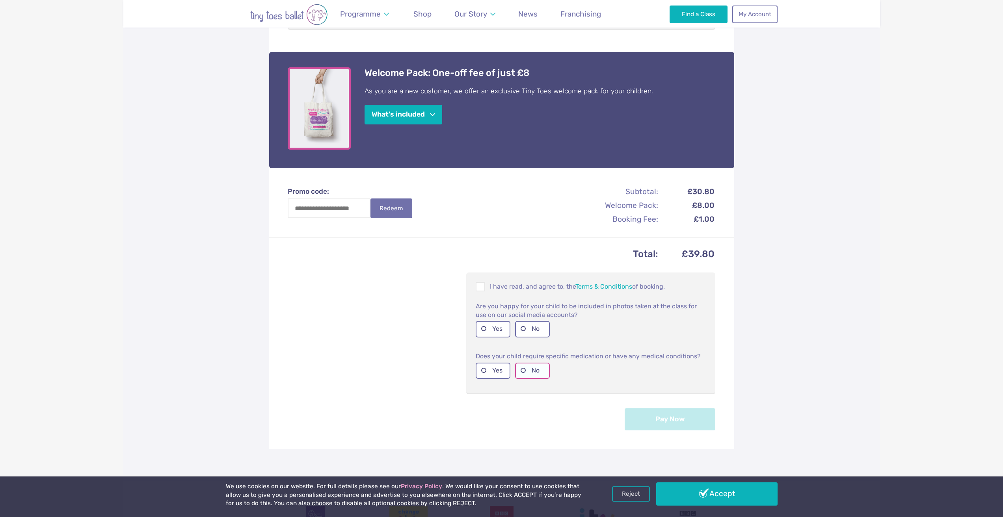
click at [526, 363] on label "No" at bounding box center [532, 371] width 35 height 16
click at [646, 495] on link "Reject" at bounding box center [631, 493] width 38 height 15
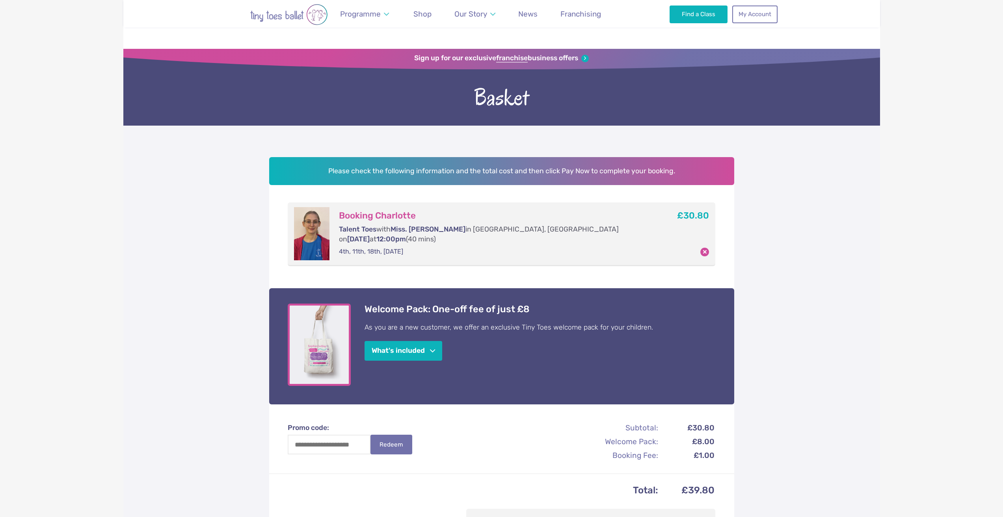
scroll to position [236, 0]
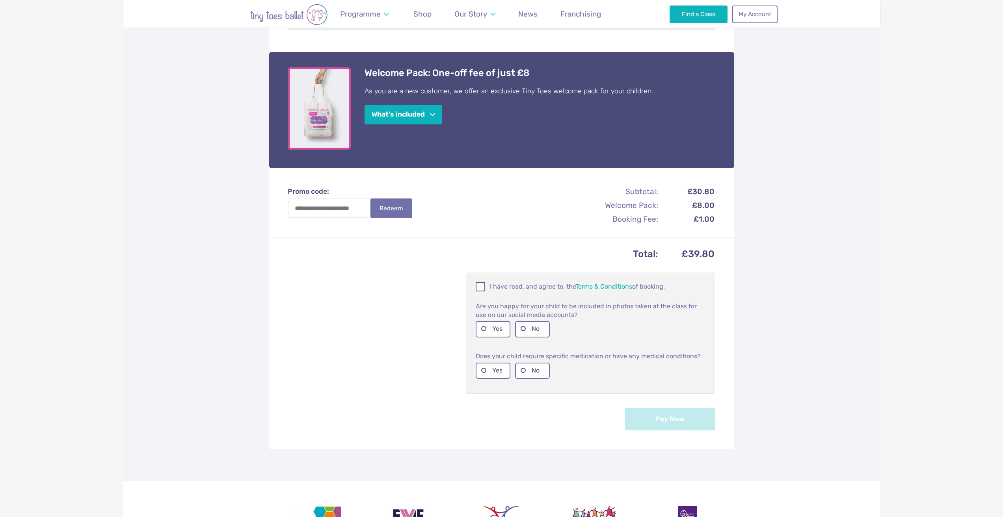
click at [476, 282] on div at bounding box center [480, 286] width 9 height 9
click at [534, 321] on label "No" at bounding box center [532, 329] width 35 height 16
click at [537, 363] on label "No" at bounding box center [532, 371] width 35 height 16
click at [659, 408] on button "Pay Now" at bounding box center [670, 419] width 91 height 22
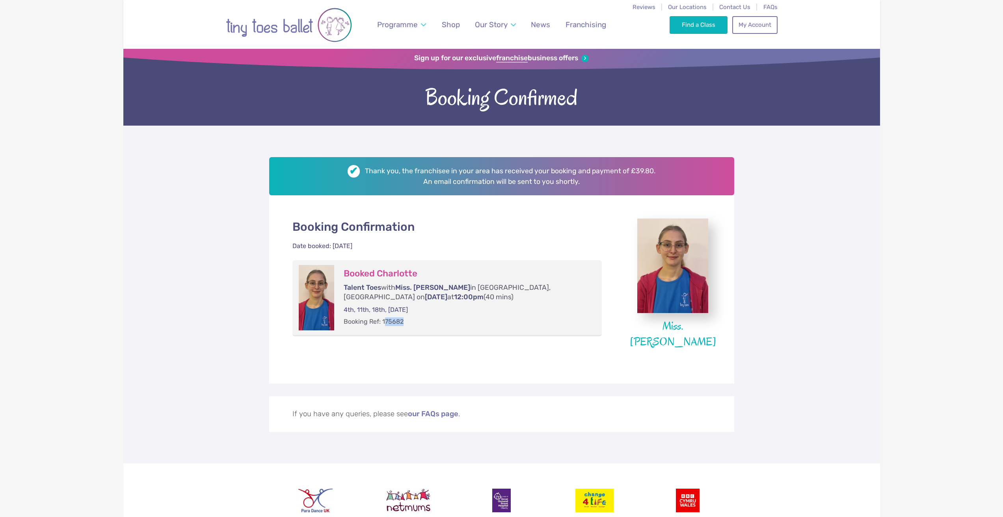
drag, startPoint x: 407, startPoint y: 322, endPoint x: 386, endPoint y: 321, distance: 20.5
click at [386, 321] on p "Booking Ref: 175682" at bounding box center [465, 322] width 243 height 9
click at [409, 321] on p "Booking Ref: 175682" at bounding box center [465, 322] width 243 height 9
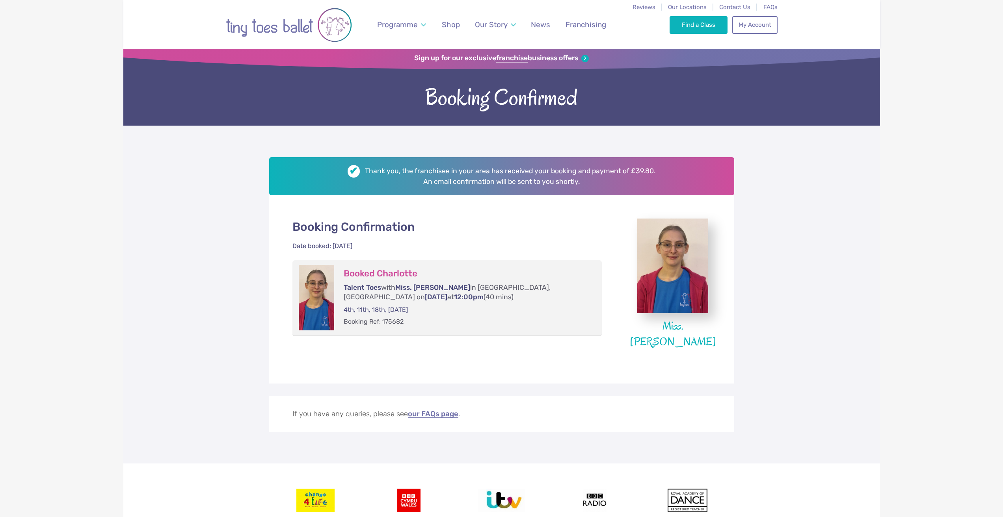
click at [426, 417] on link "our FAQs page" at bounding box center [433, 415] width 50 height 8
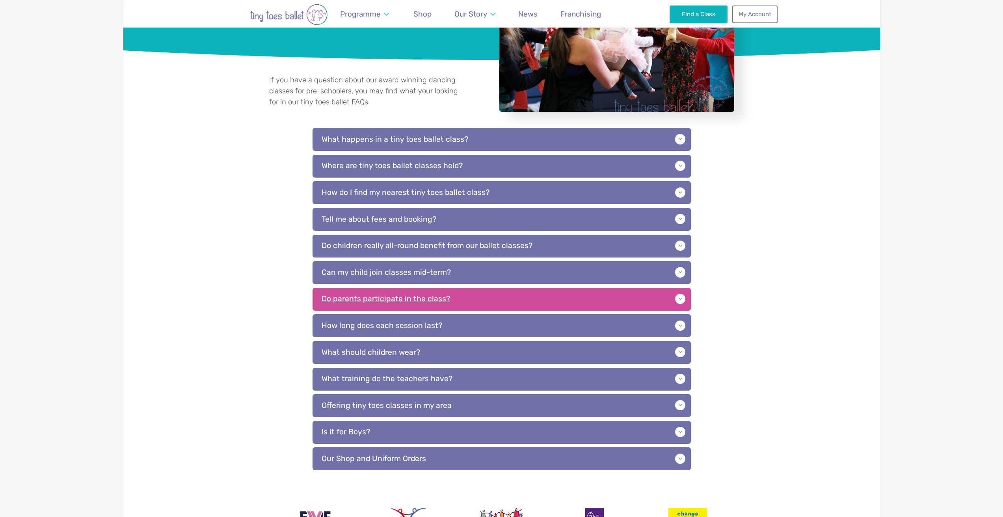
scroll to position [118, 0]
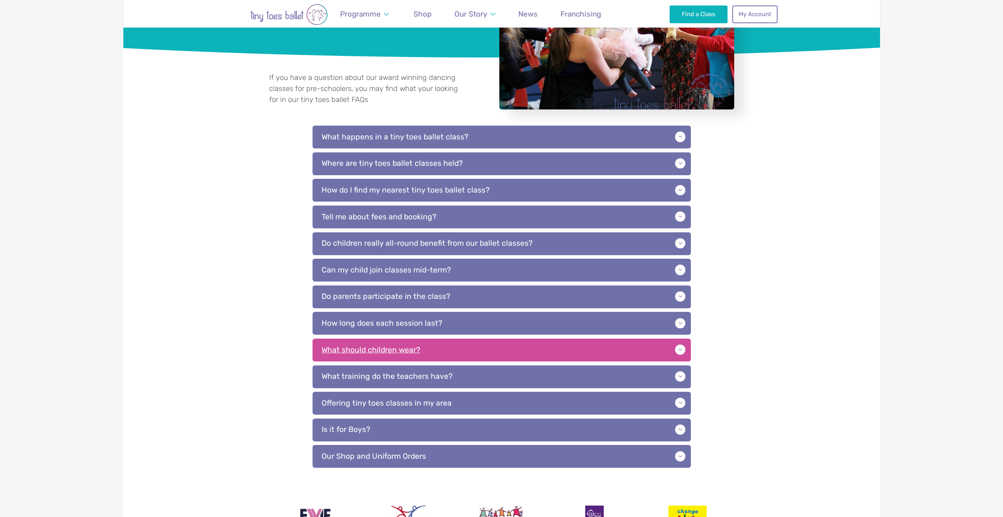
click at [462, 350] on p "What should children wear?" at bounding box center [502, 350] width 378 height 23
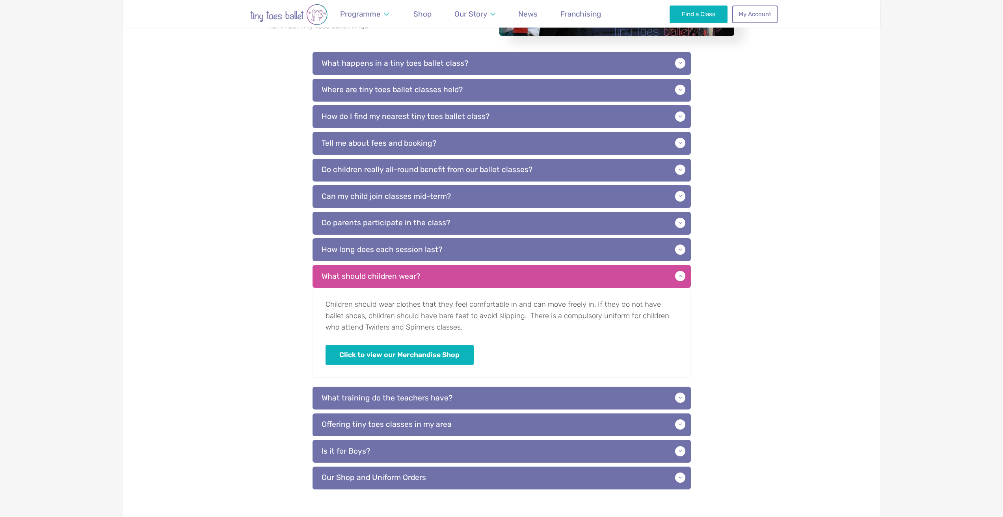
scroll to position [197, 0]
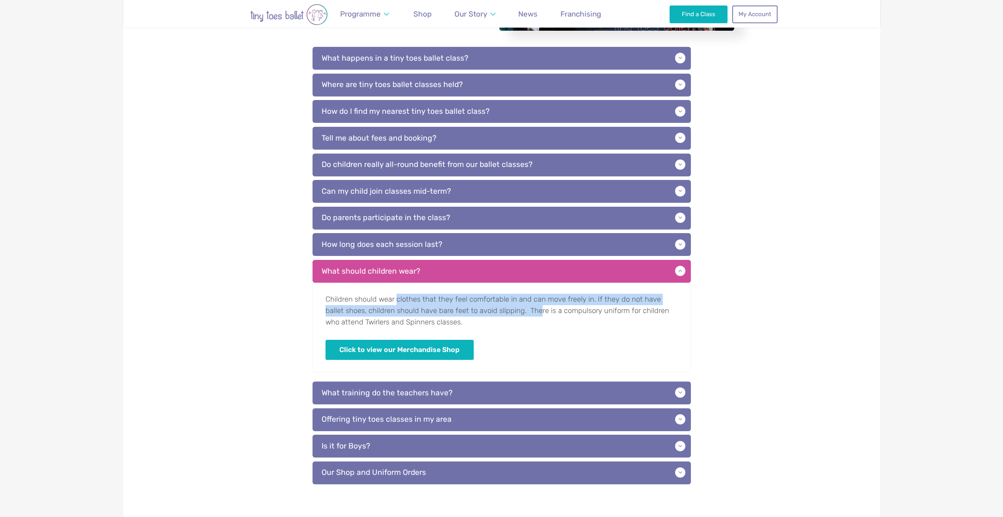
drag, startPoint x: 397, startPoint y: 304, endPoint x: 527, endPoint y: 308, distance: 130.1
click at [524, 308] on p "Children should wear clothes that they feel comfortable in and can move freely …" at bounding box center [502, 328] width 378 height 90
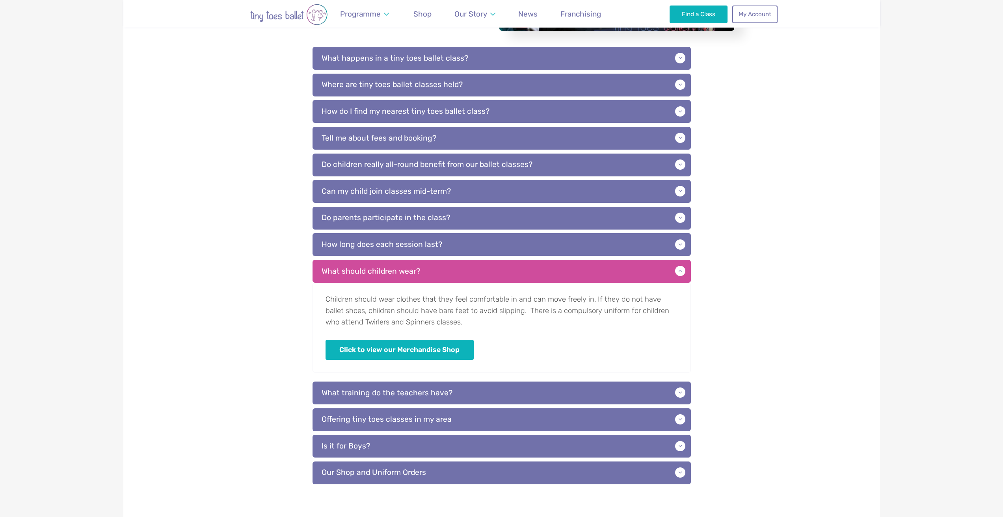
click at [527, 308] on p "Children should wear clothes that they feel comfortable in and can move freely …" at bounding box center [502, 328] width 378 height 90
drag, startPoint x: 566, startPoint y: 301, endPoint x: 633, endPoint y: 303, distance: 67.0
click at [633, 303] on p "Children should wear clothes that they feel comfortable in and can move freely …" at bounding box center [502, 328] width 378 height 90
drag, startPoint x: 611, startPoint y: 301, endPoint x: 646, endPoint y: 301, distance: 34.3
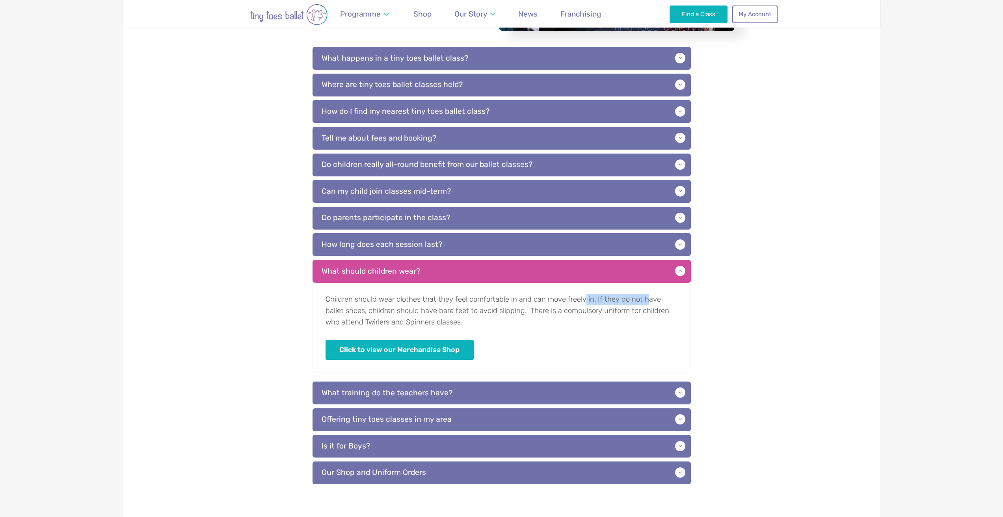
click at [645, 301] on p "Children should wear clothes that they feel comfortable in and can move freely …" at bounding box center [502, 328] width 378 height 90
click at [646, 301] on p "Children should wear clothes that they feel comfortable in and can move freely …" at bounding box center [502, 328] width 378 height 90
drag, startPoint x: 355, startPoint y: 310, endPoint x: 499, endPoint y: 312, distance: 143.5
click at [499, 312] on p "Children should wear clothes that they feel comfortable in and can move freely …" at bounding box center [502, 328] width 378 height 90
drag, startPoint x: 498, startPoint y: 312, endPoint x: 471, endPoint y: 313, distance: 27.2
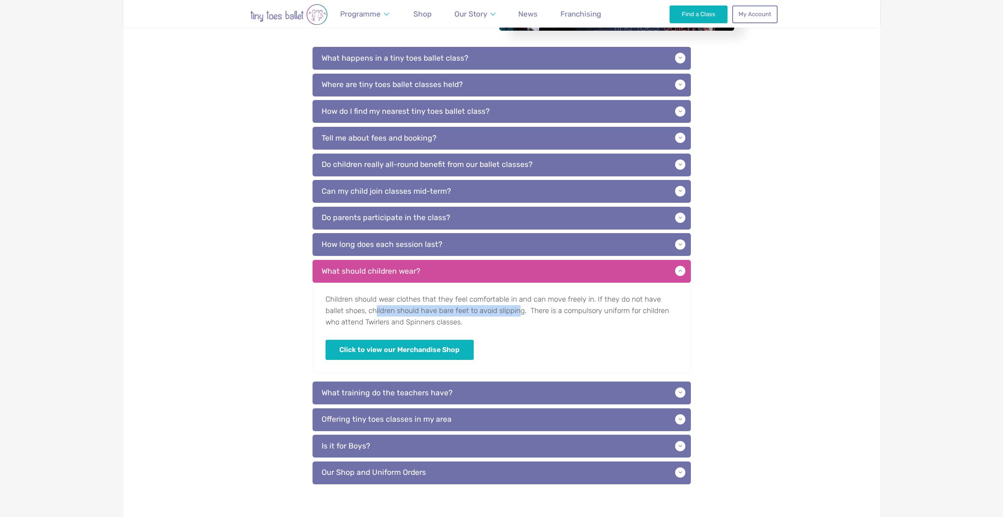
click at [498, 312] on p "Children should wear clothes that they feel comfortable in and can move freely …" at bounding box center [502, 328] width 378 height 90
click at [406, 309] on p "Children should wear clothes that they feel comfortable in and can move freely …" at bounding box center [502, 328] width 378 height 90
drag, startPoint x: 430, startPoint y: 311, endPoint x: 534, endPoint y: 311, distance: 104.4
click at [534, 311] on p "Children should wear clothes that they feel comfortable in and can move freely …" at bounding box center [502, 328] width 378 height 90
click at [534, 312] on p "Children should wear clothes that they feel comfortable in and can move freely …" at bounding box center [502, 328] width 378 height 90
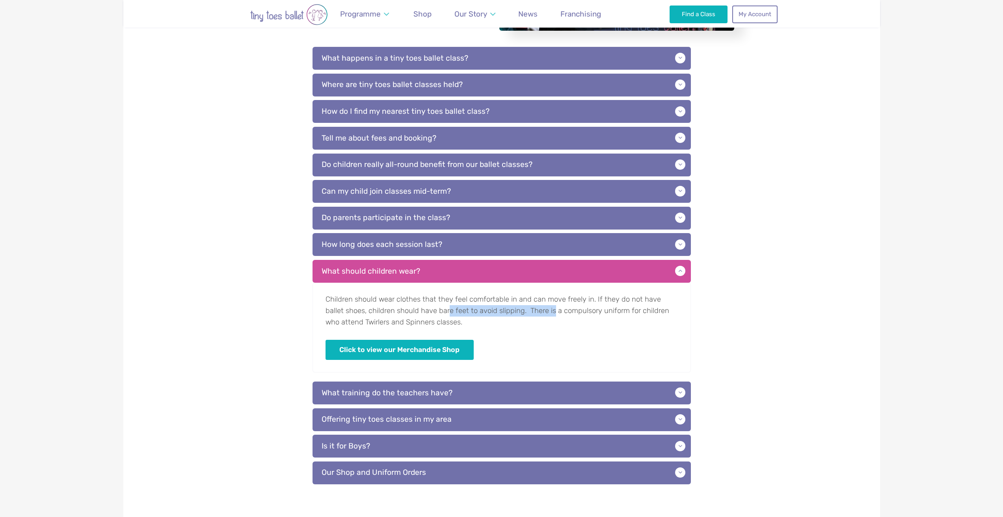
click at [497, 309] on p "Children should wear clothes that they feel comfortable in and can move freely …" at bounding box center [502, 328] width 378 height 90
drag, startPoint x: 511, startPoint y: 311, endPoint x: 593, endPoint y: 310, distance: 82.4
click at [591, 310] on p "Children should wear clothes that they feel comfortable in and can move freely …" at bounding box center [502, 328] width 378 height 90
click at [593, 311] on p "Children should wear clothes that they feel comfortable in and can move freely …" at bounding box center [502, 328] width 378 height 90
drag, startPoint x: 550, startPoint y: 309, endPoint x: 625, endPoint y: 313, distance: 75.0
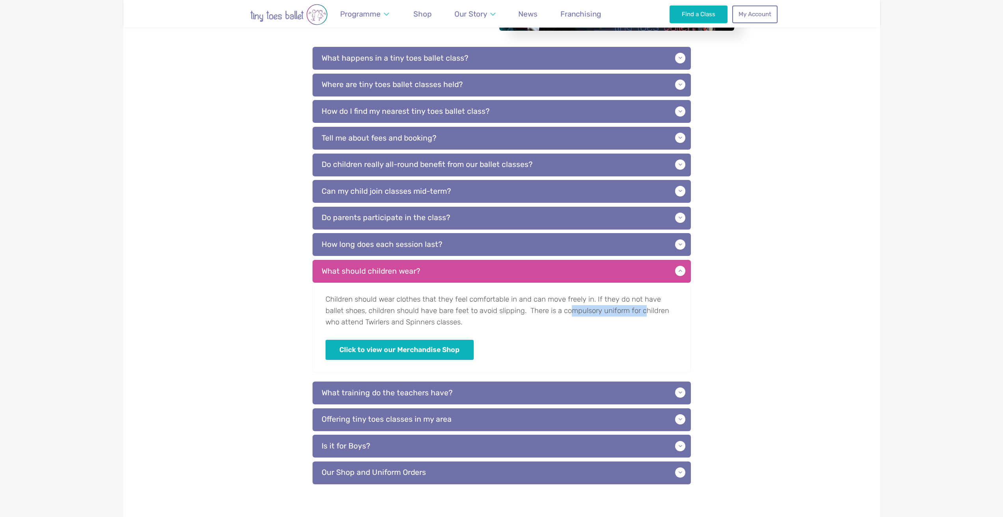
click at [625, 313] on p "Children should wear clothes that they feel comfortable in and can move freely …" at bounding box center [502, 328] width 378 height 90
click at [627, 313] on p "Children should wear clothes that they feel comfortable in and can move freely …" at bounding box center [502, 328] width 378 height 90
drag, startPoint x: 592, startPoint y: 309, endPoint x: 630, endPoint y: 309, distance: 37.8
click at [630, 309] on p "Children should wear clothes that they feel comfortable in and can move freely …" at bounding box center [502, 328] width 378 height 90
click at [615, 310] on p "Children should wear clothes that they feel comfortable in and can move freely …" at bounding box center [502, 328] width 378 height 90
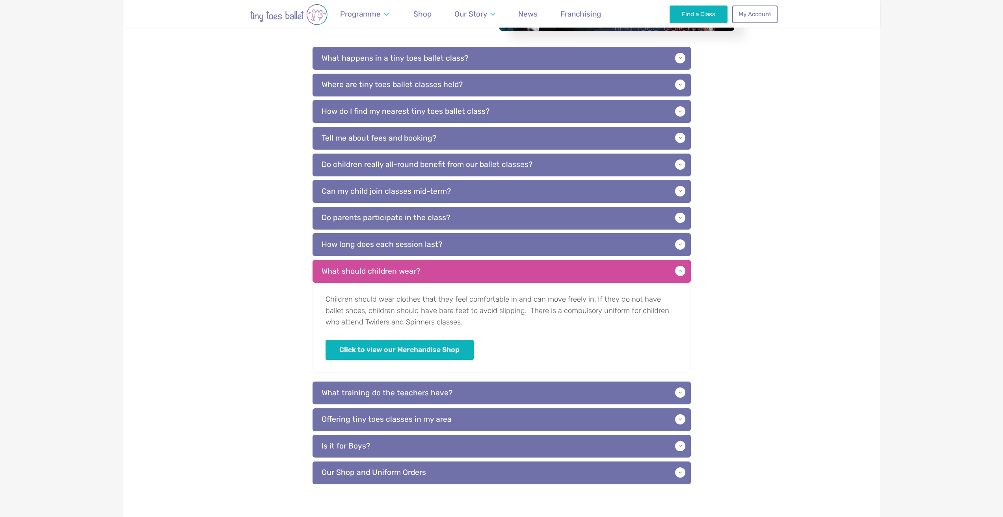
scroll to position [0, 0]
